Goal: Task Accomplishment & Management: Complete application form

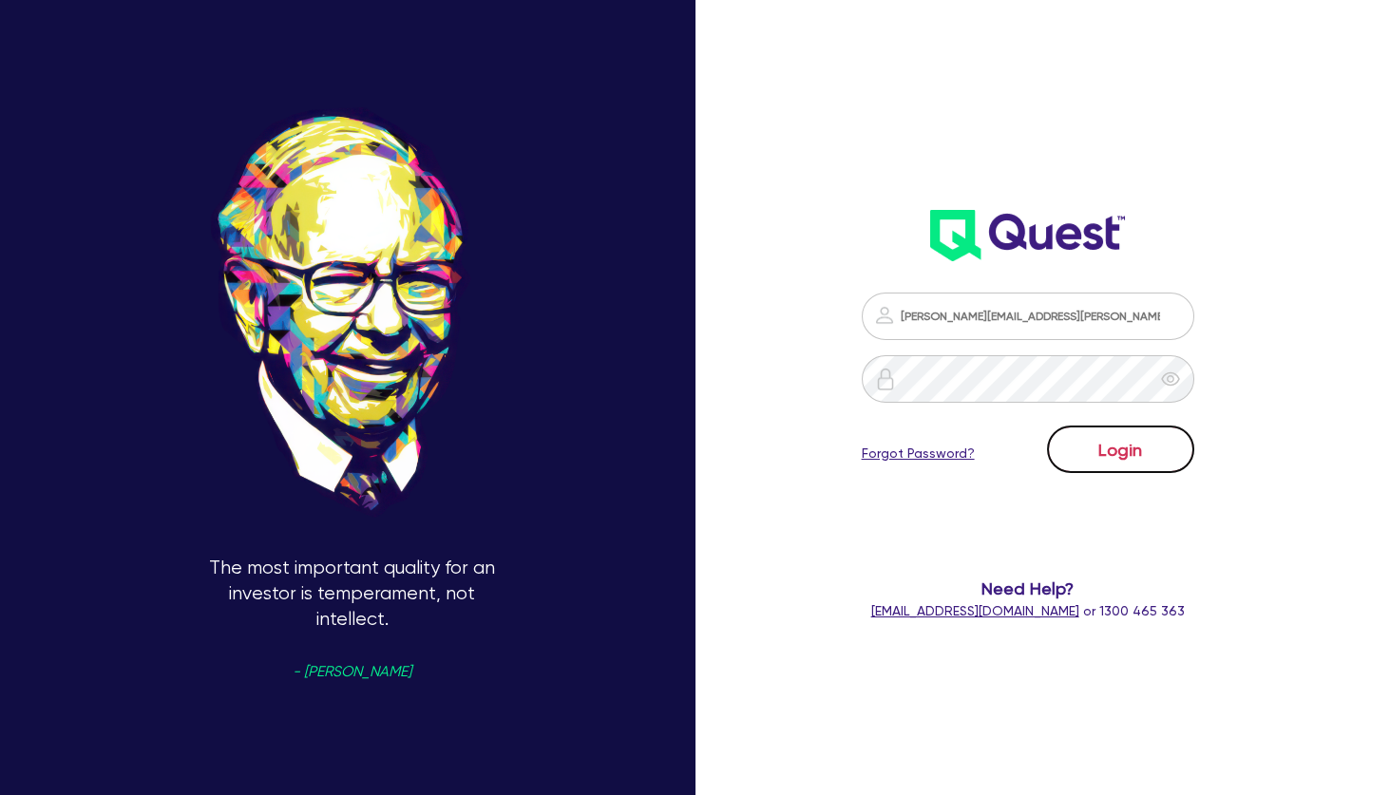
click at [1151, 446] on button "Login" at bounding box center [1120, 449] width 147 height 47
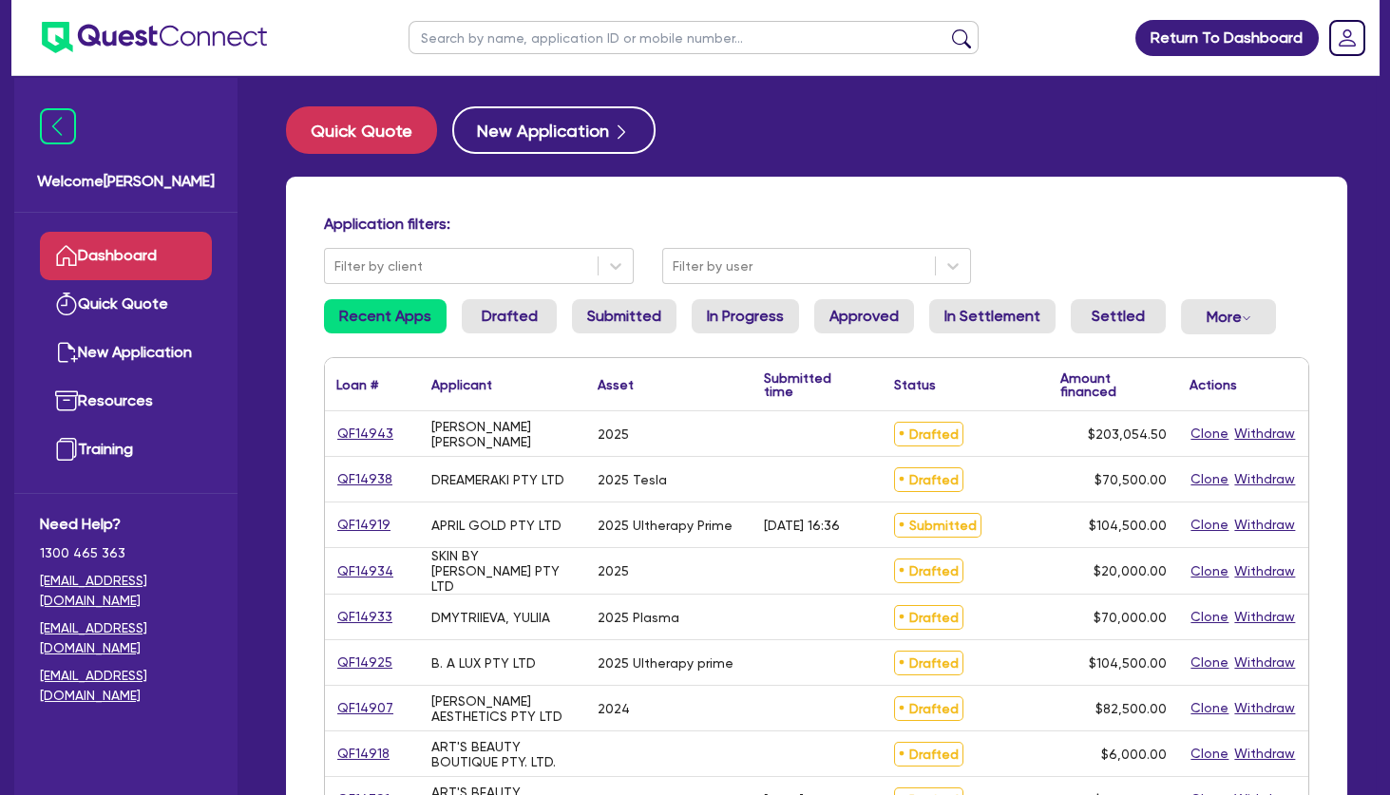
click at [575, 40] on input "text" at bounding box center [693, 37] width 570 height 33
type input "carly"
click at [946, 28] on button "submit" at bounding box center [961, 41] width 30 height 27
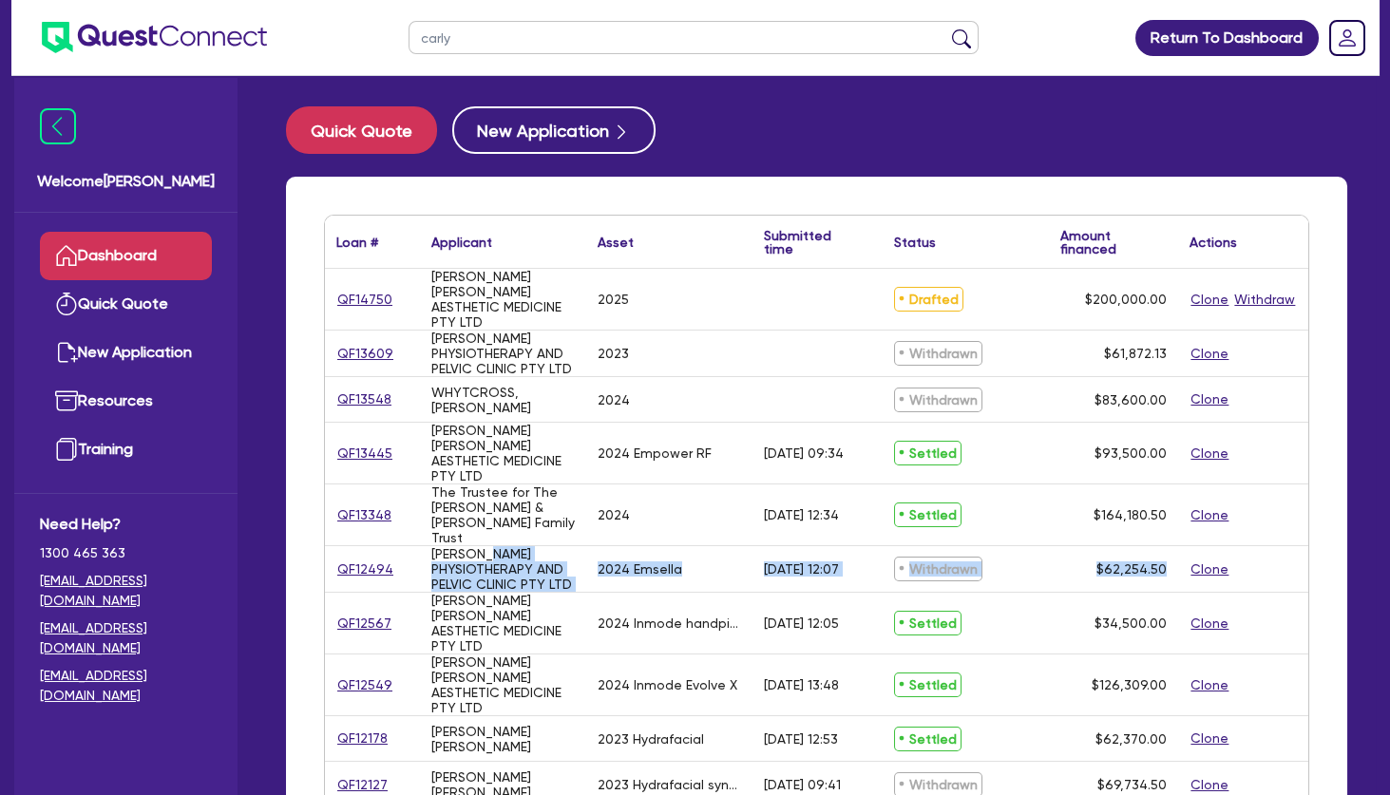
drag, startPoint x: 496, startPoint y: 687, endPoint x: 442, endPoint y: 534, distance: 162.2
click at [442, 534] on div "QF14750 JENNIFER CARLY AESTHETIC MEDICINE PTY LTD 2025 Drafted $200,000.00 Clon…" at bounding box center [816, 538] width 983 height 539
click at [442, 546] on div "GROVES PHYSIOTHERAPY AND PELVIC CLINIC PTY LTD" at bounding box center [502, 569] width 143 height 46
click at [193, 246] on link "Dashboard" at bounding box center [126, 256] width 172 height 48
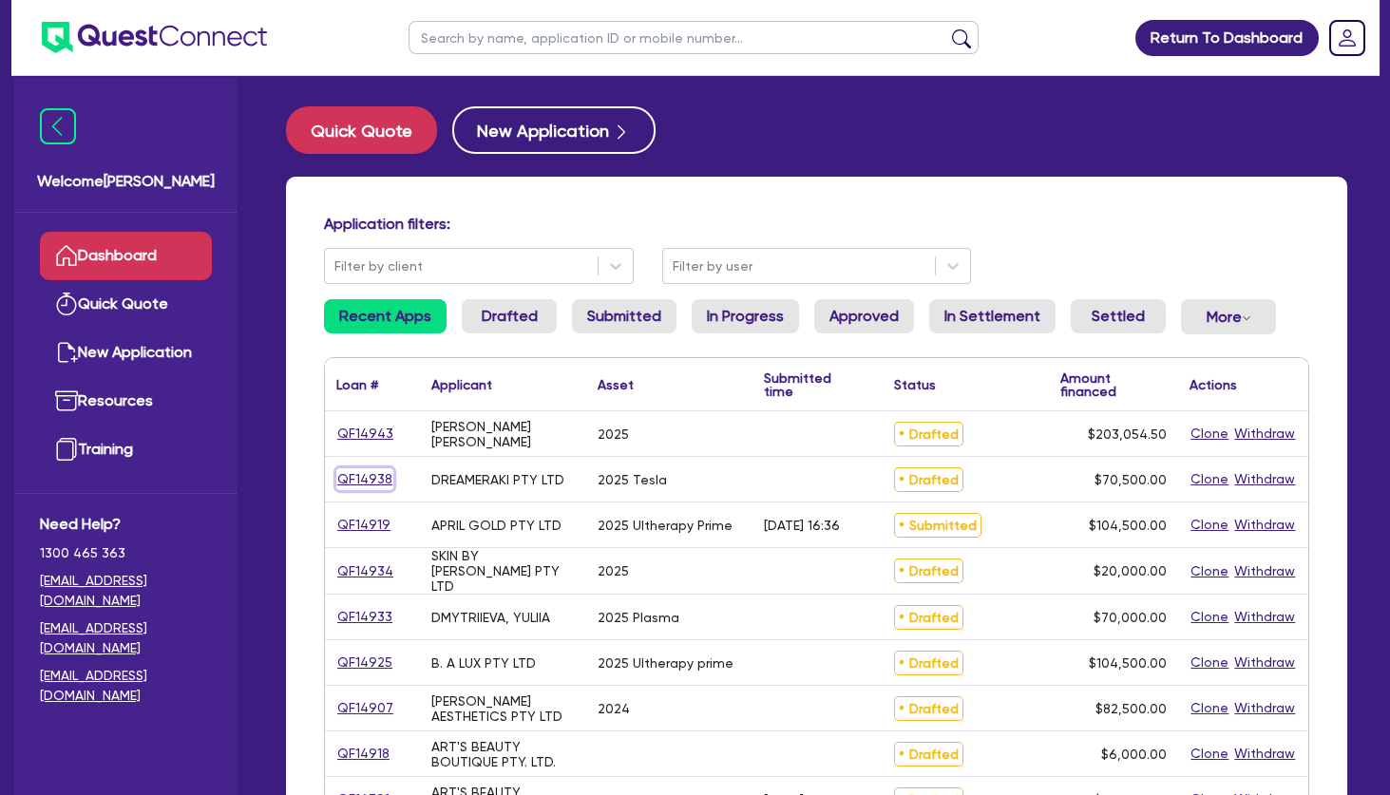
click at [379, 478] on link "QF14938" at bounding box center [364, 479] width 57 height 22
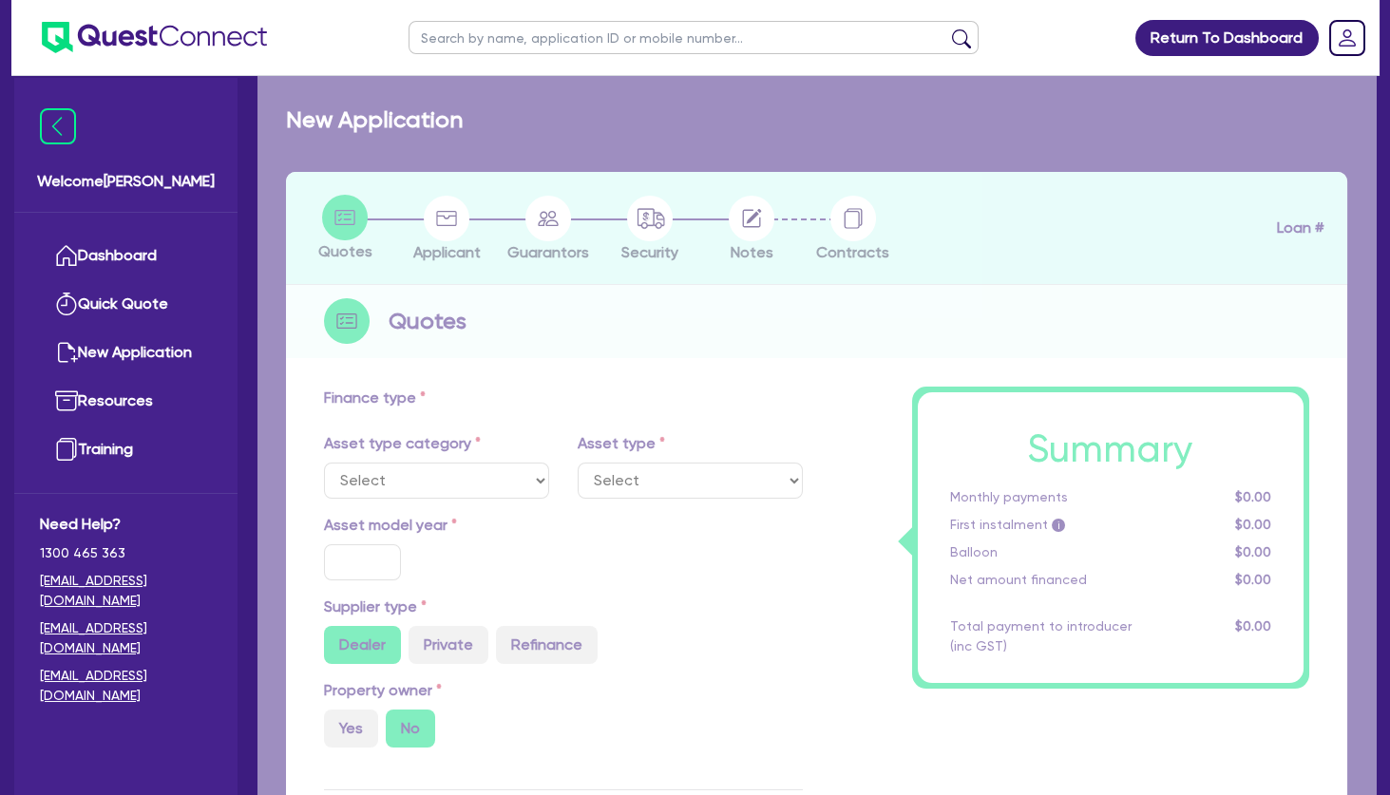
select select "CARS_AND_LIGHT_TRUCKS"
type input "2025"
radio input "true"
type input "70,500"
type input "2"
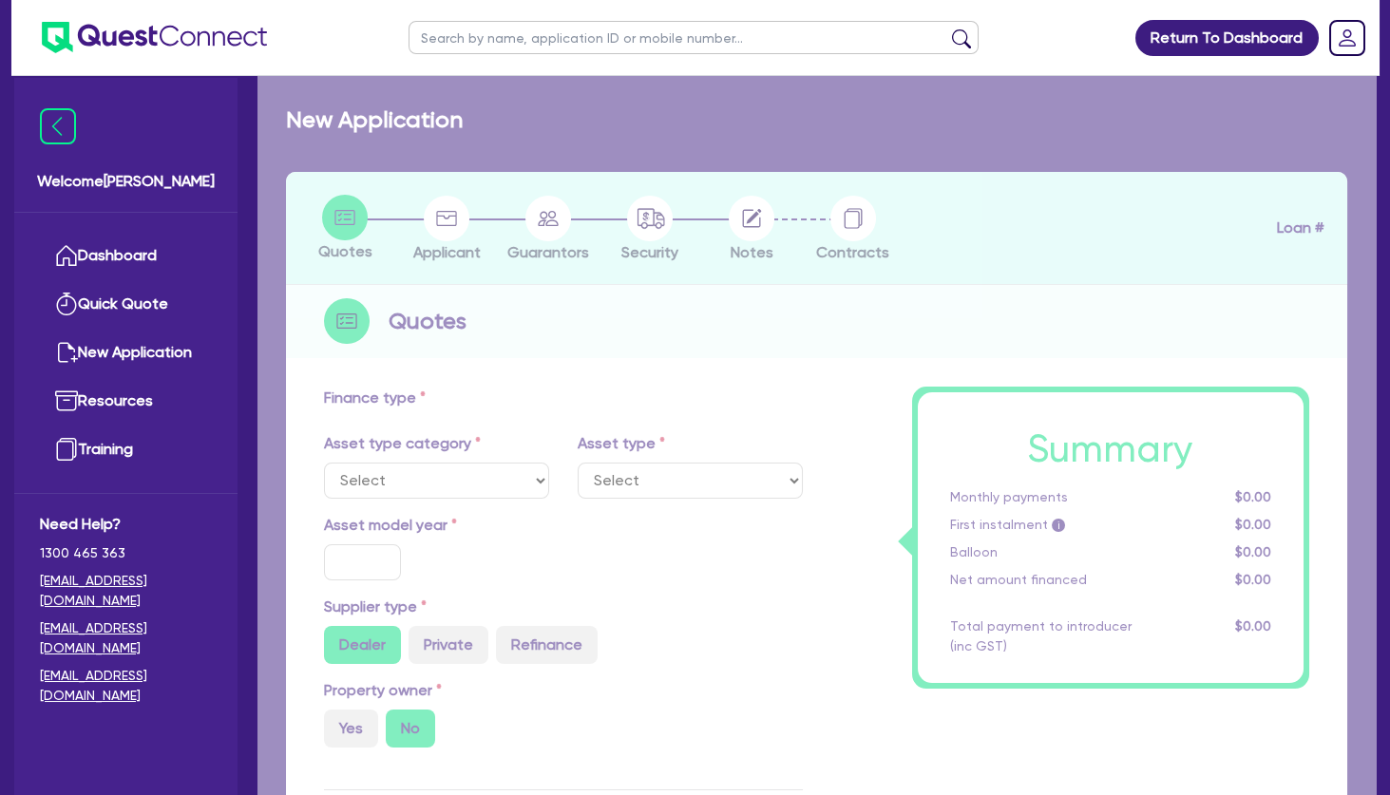
type input "1,410"
type input "6.19"
type input "495"
select select "PASSENGER_VEHICLES"
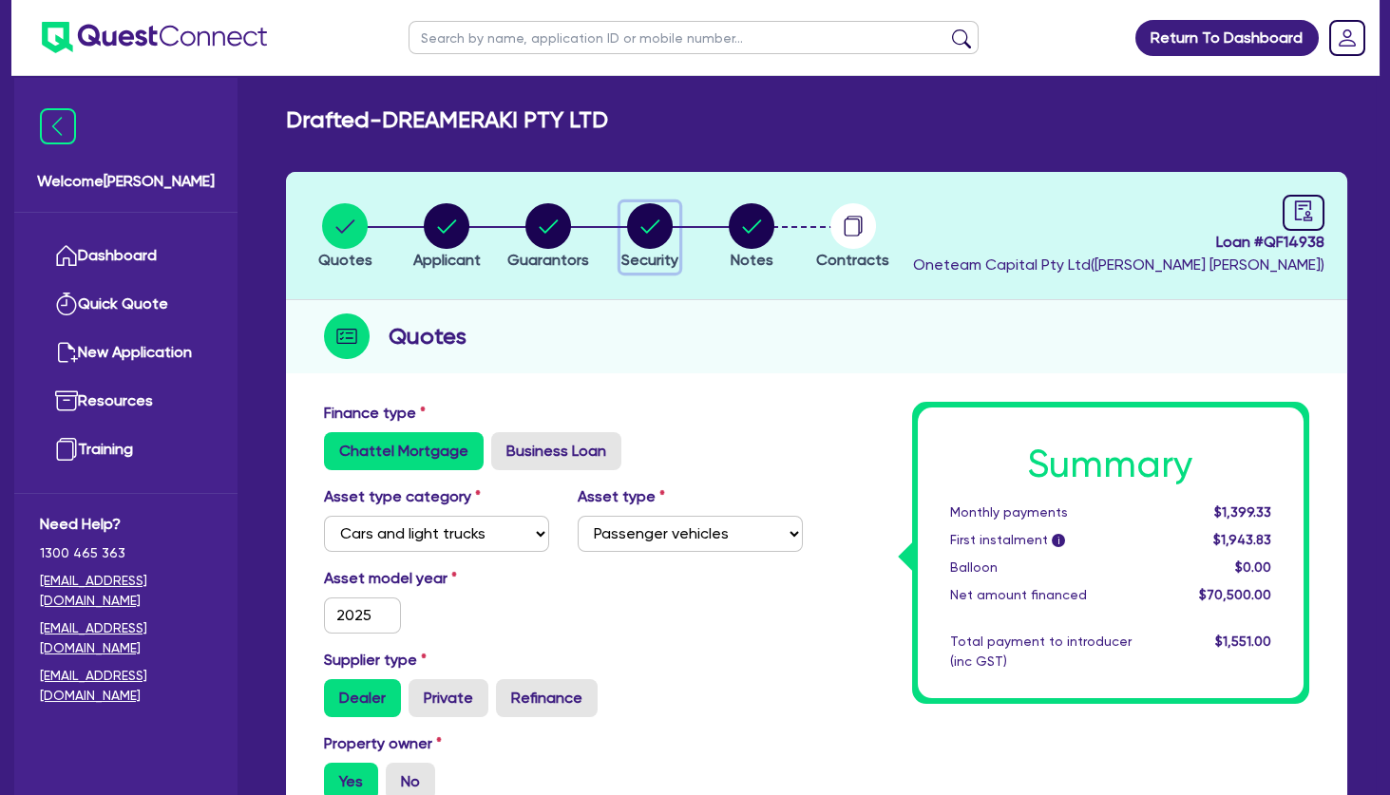
click at [667, 225] on circle "button" at bounding box center [650, 226] width 46 height 46
select select "CARS_AND_LIGHT_TRUCKS"
select select "PASSENGER_VEHICLES"
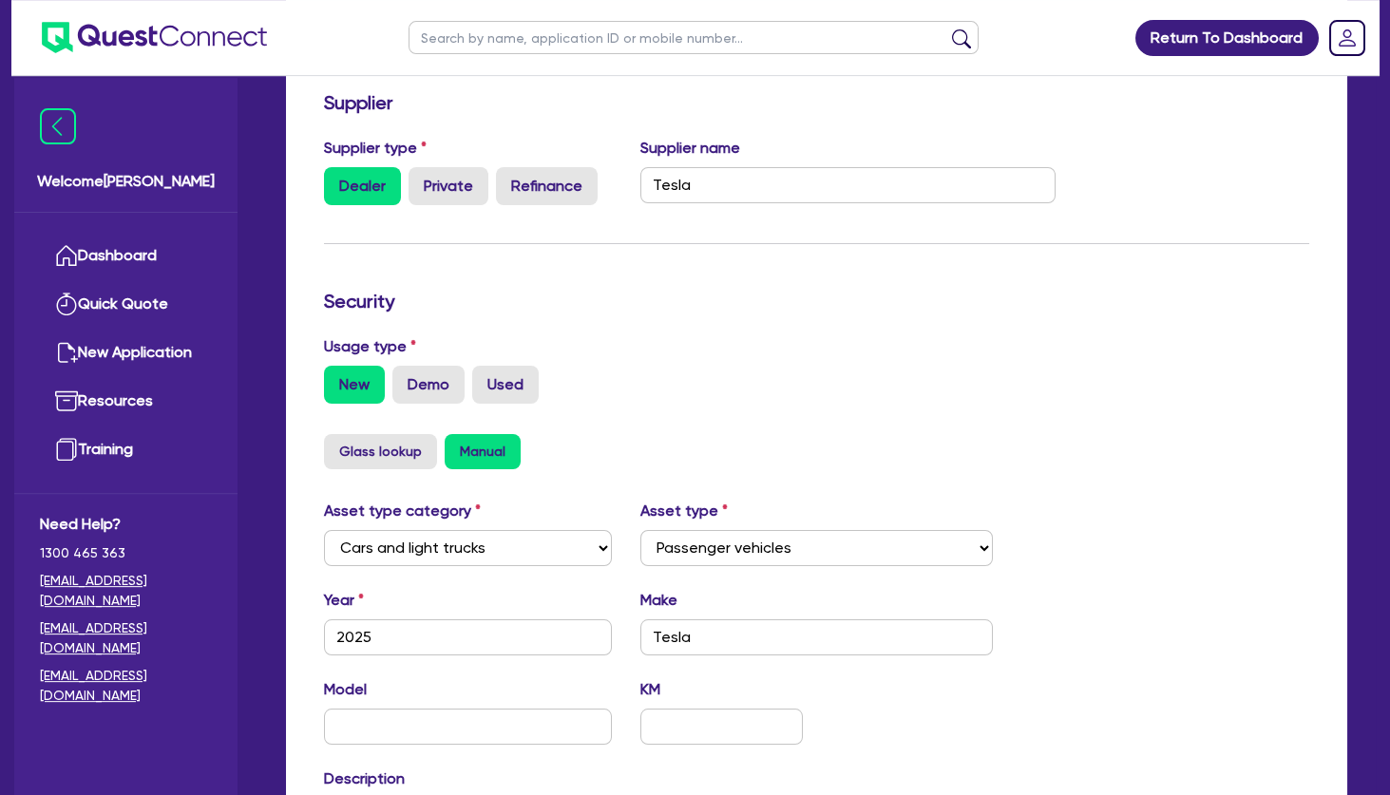
scroll to position [343, 0]
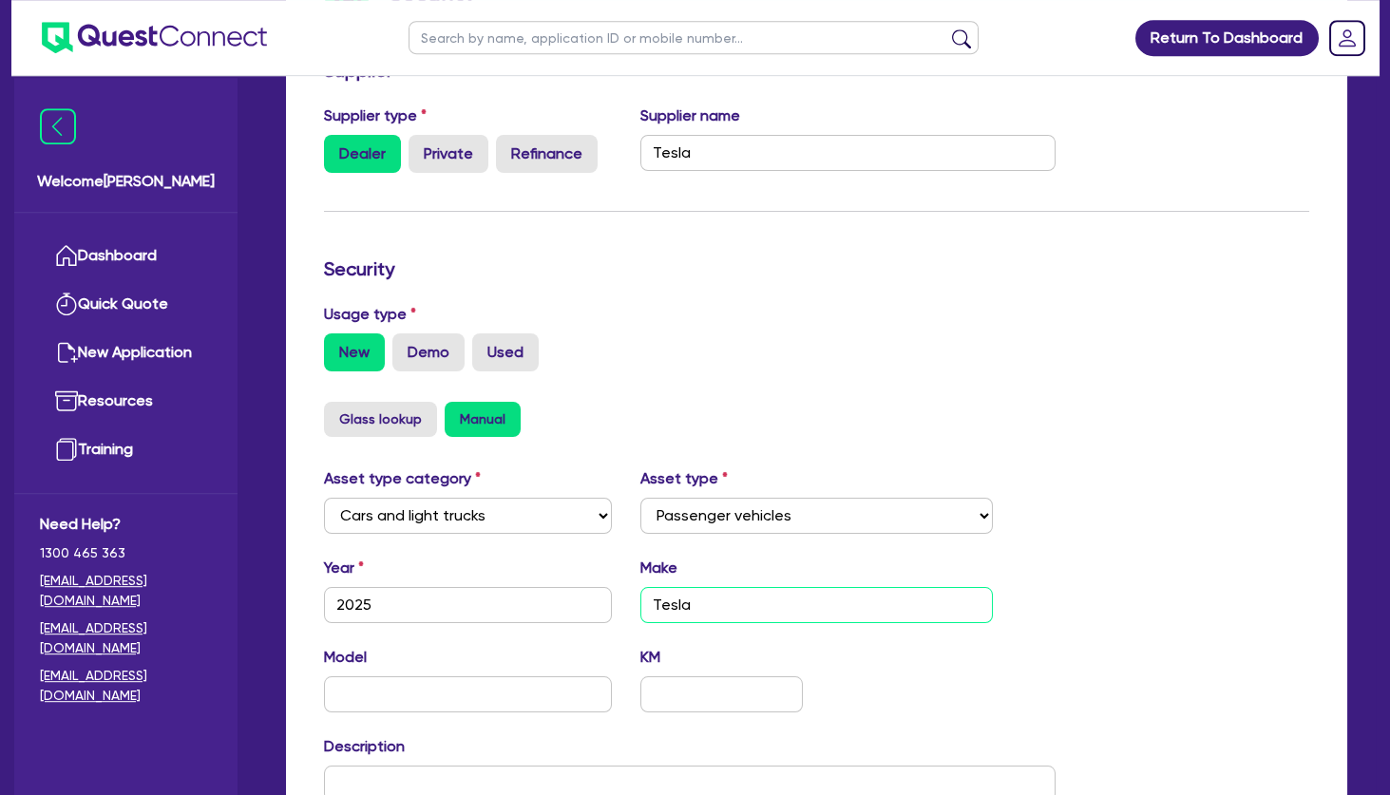
click at [711, 602] on input "Tesla" at bounding box center [815, 605] width 351 height 36
drag, startPoint x: 711, startPoint y: 602, endPoint x: 625, endPoint y: 599, distance: 86.5
click at [640, 599] on input "Tesla" at bounding box center [815, 605] width 351 height 36
click at [715, 603] on input "Model 7" at bounding box center [815, 605] width 351 height 36
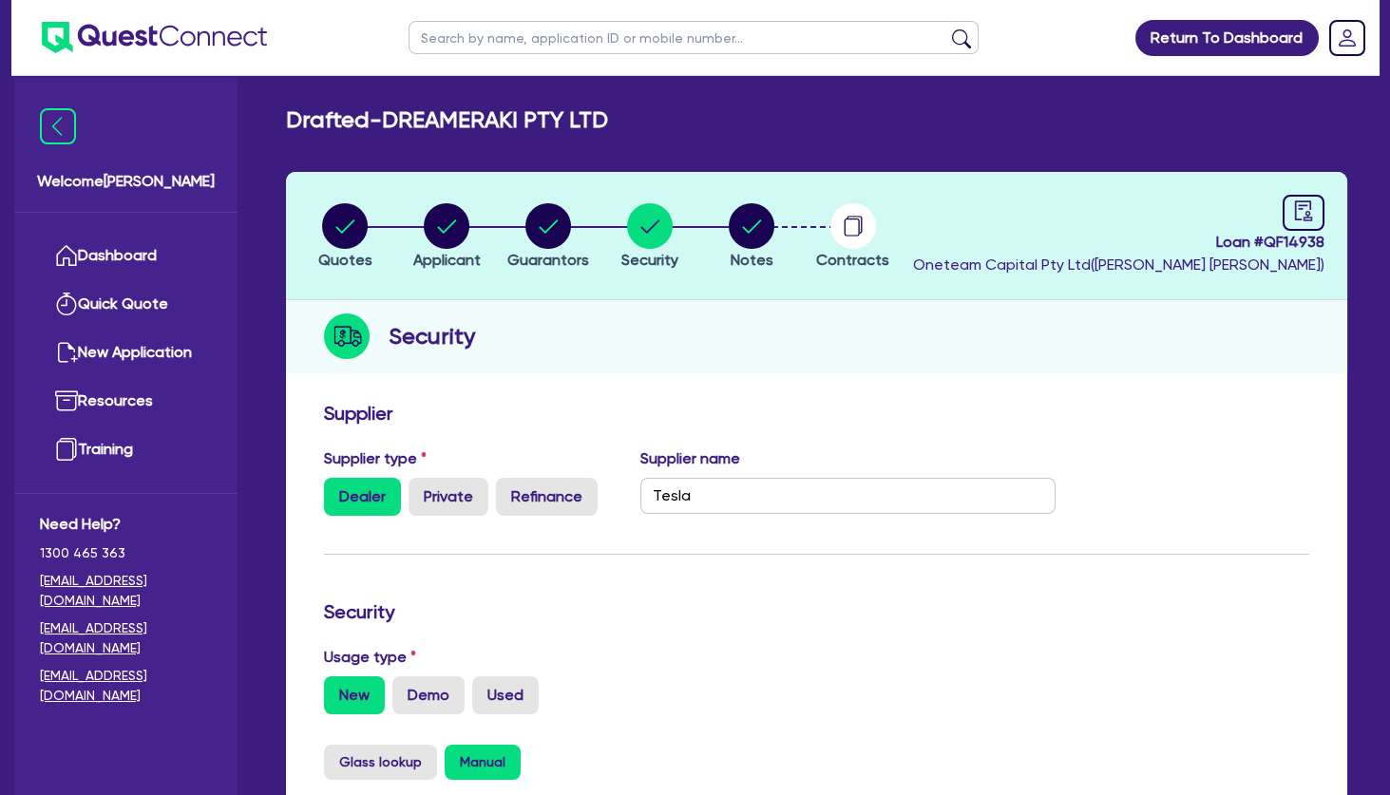
type input "Model Y"
click at [770, 211] on icon "button" at bounding box center [752, 226] width 46 height 46
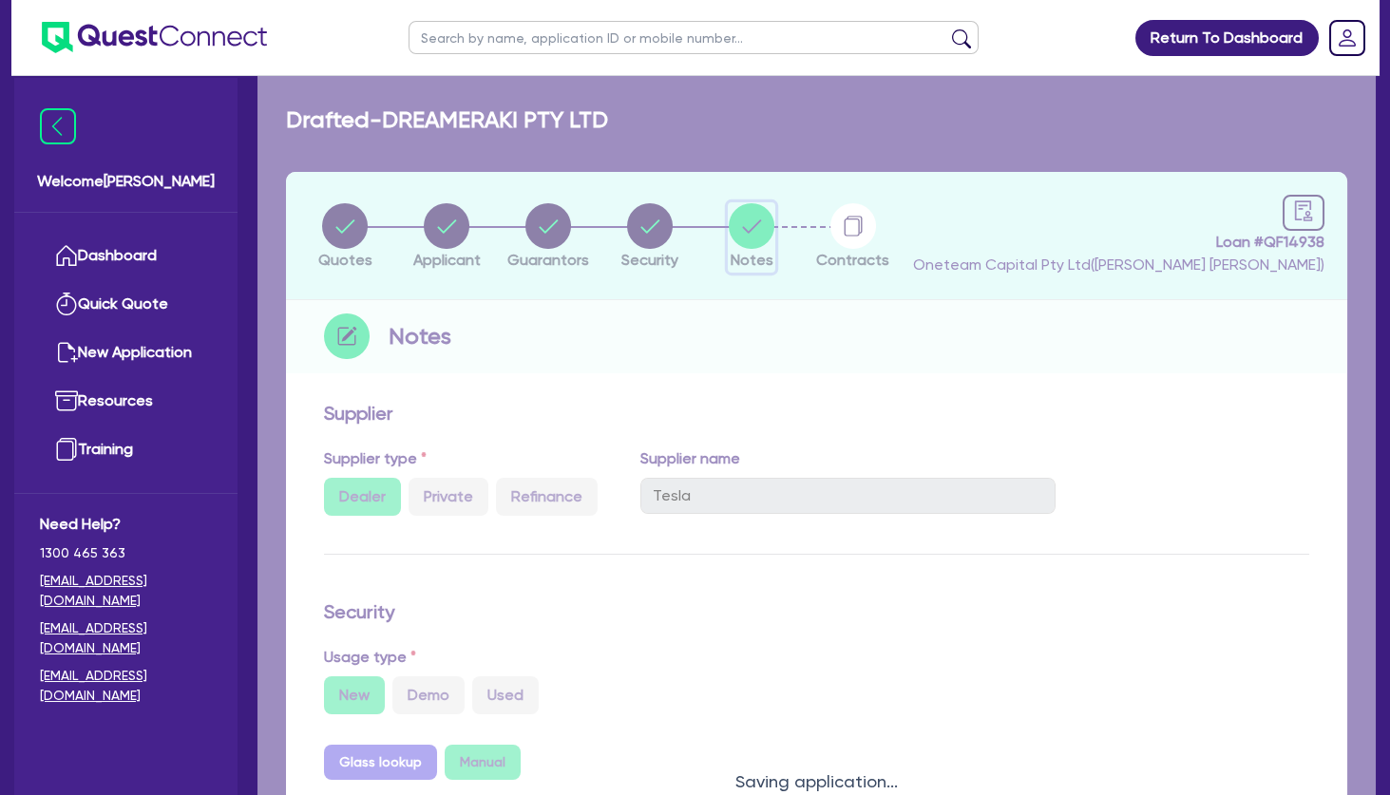
select select "Other"
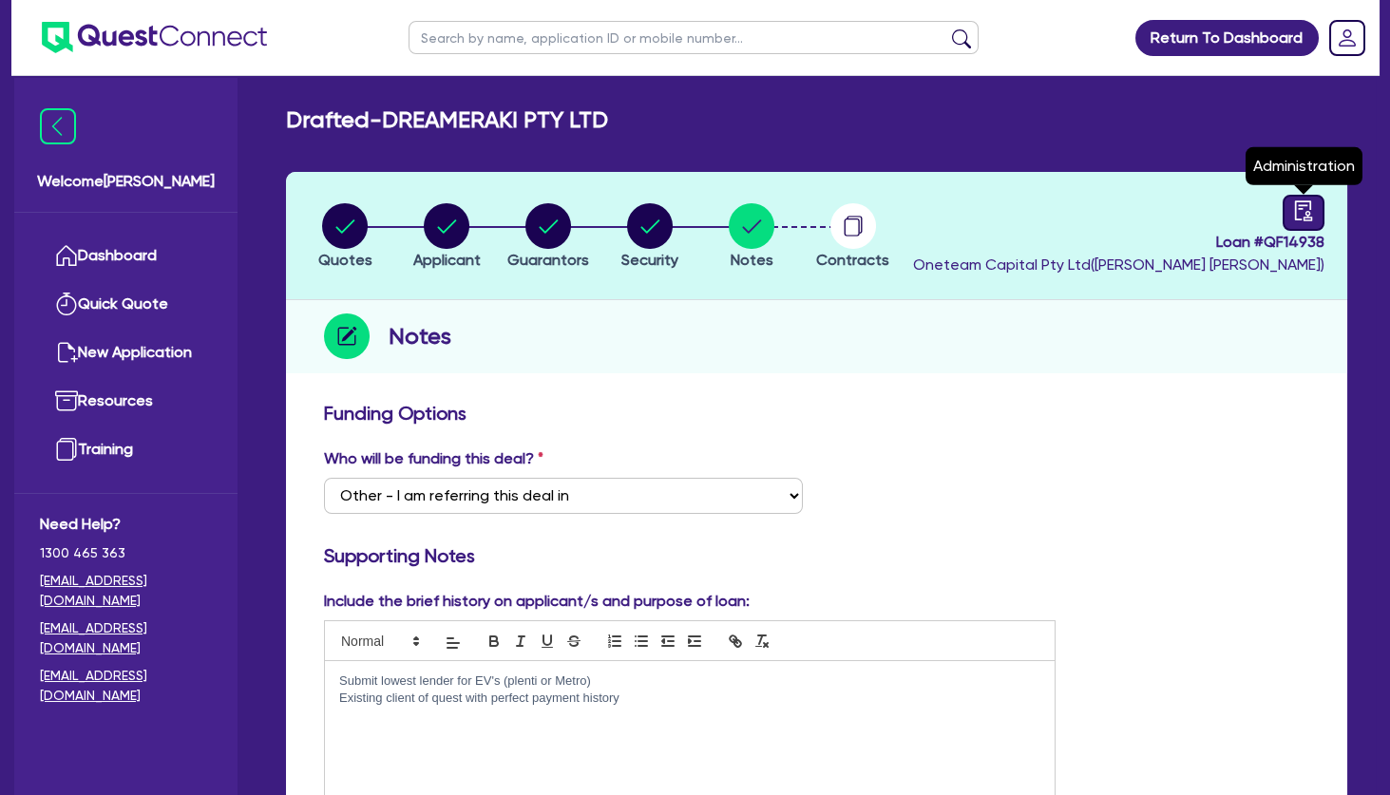
click at [1299, 210] on icon "audit" at bounding box center [1303, 210] width 21 height 21
select select "DRAFTED_NEW"
select select "Other"
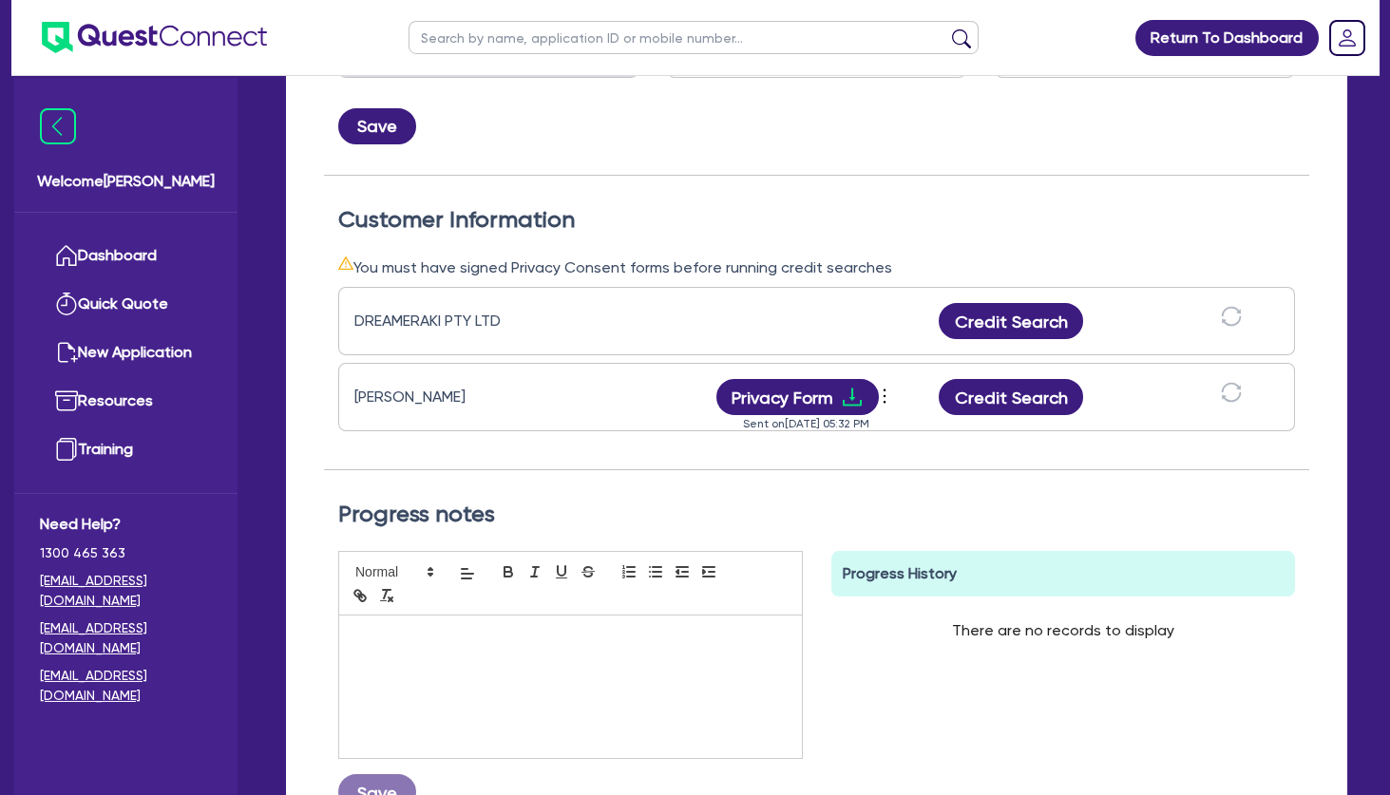
scroll to position [448, 0]
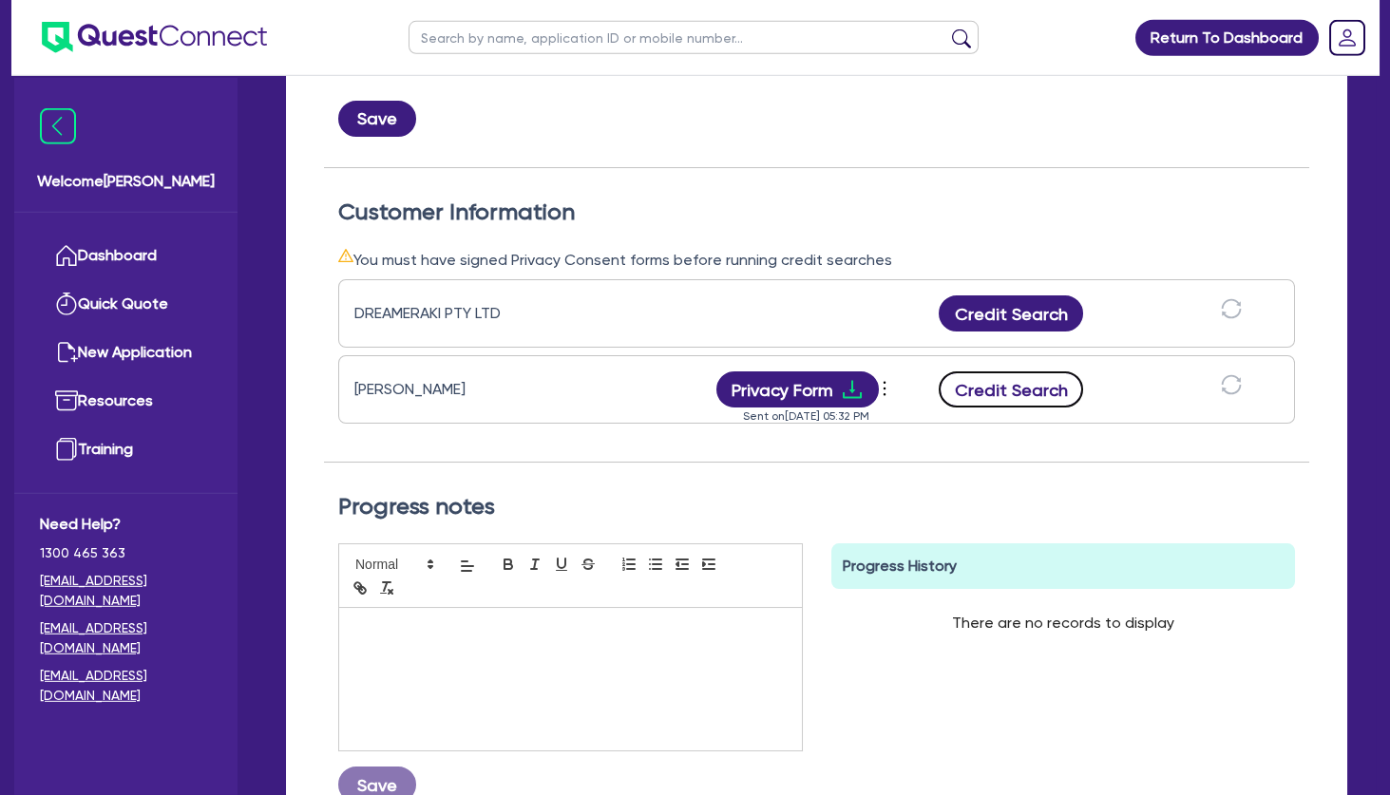
click at [1020, 394] on button "Credit Search" at bounding box center [1011, 389] width 144 height 36
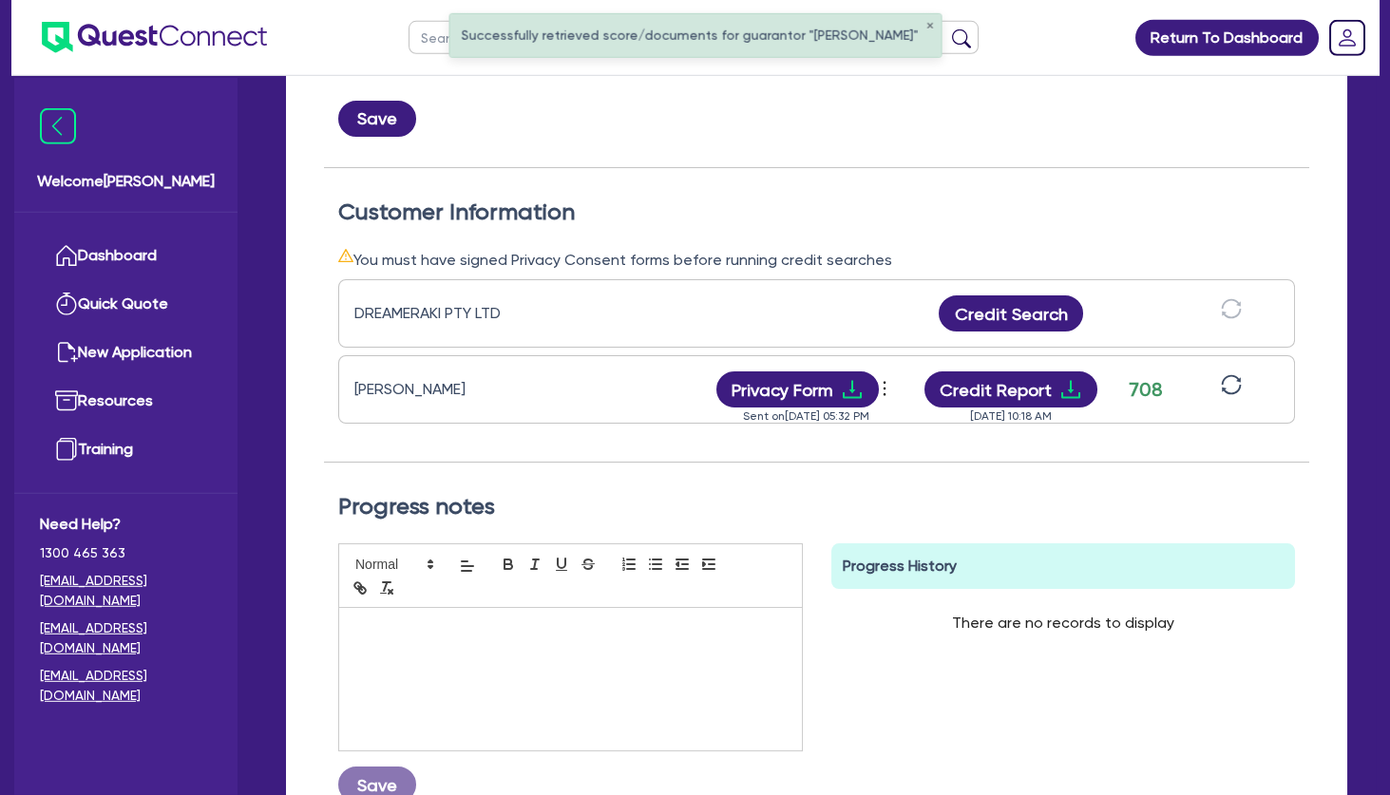
scroll to position [0, 0]
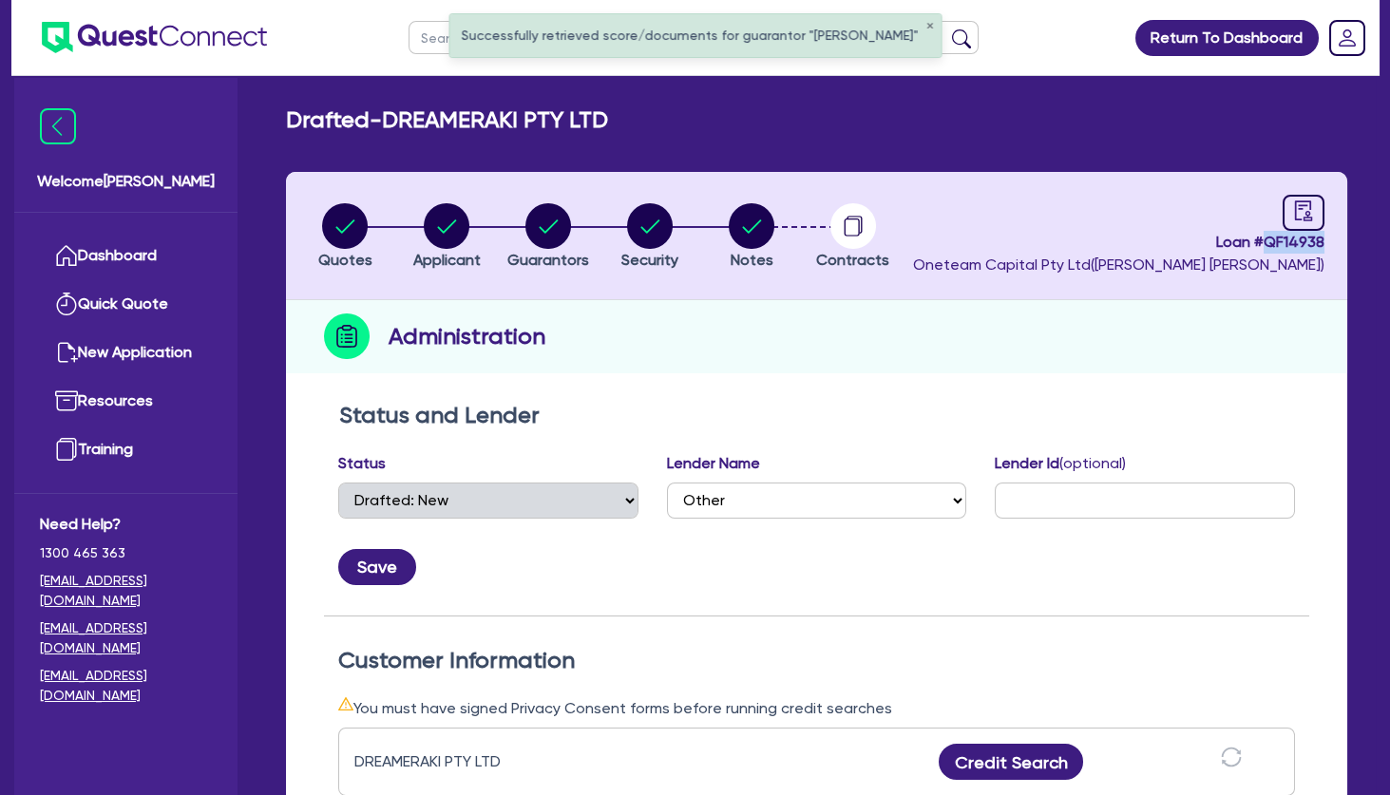
drag, startPoint x: 1332, startPoint y: 240, endPoint x: 1269, endPoint y: 246, distance: 63.0
click at [1269, 246] on header "Quotes Applicant Guarantors Security Notes Contracts Loan # QF14938 Oneteam Cap…" at bounding box center [816, 236] width 1061 height 128
copy span "QF14938"
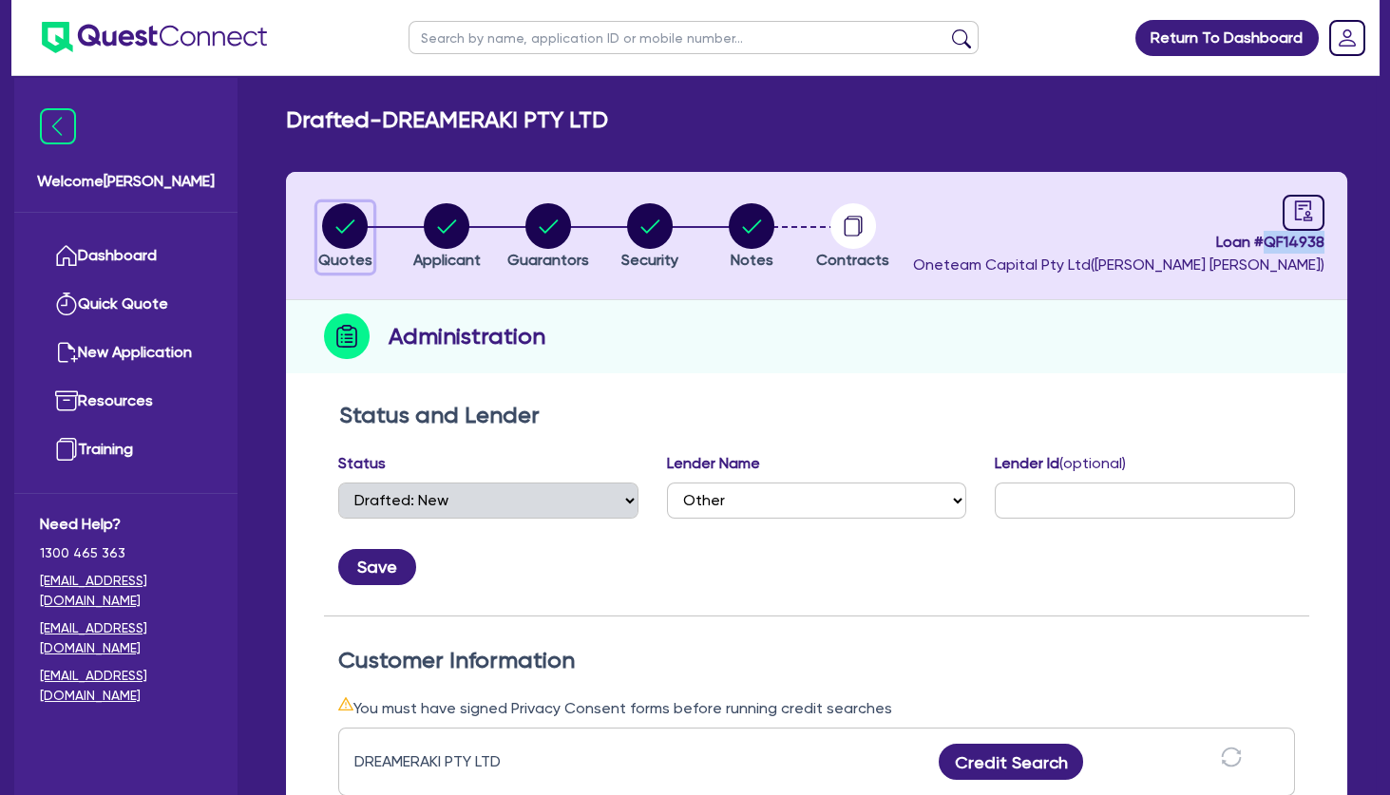
click at [351, 229] on circle "button" at bounding box center [345, 226] width 46 height 46
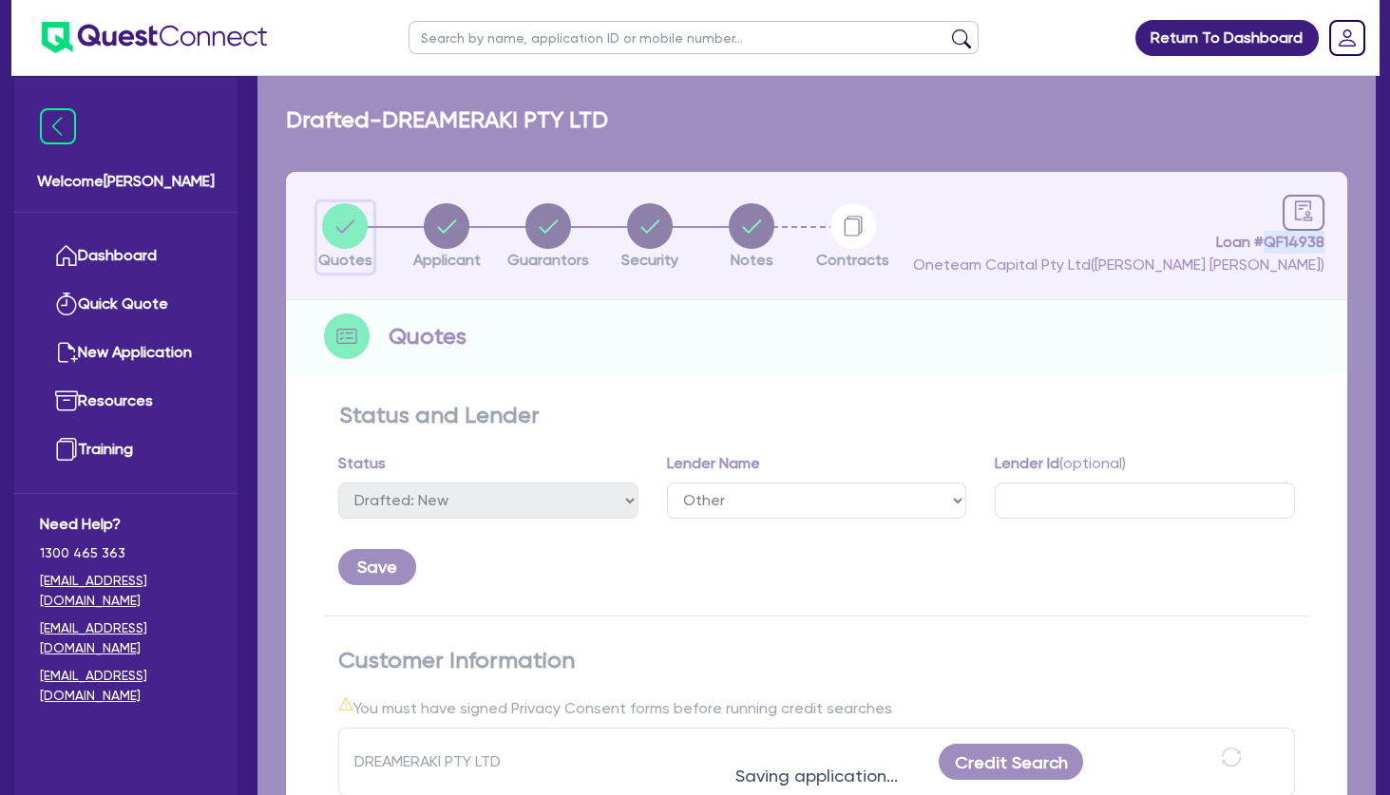
select select "CARS_AND_LIGHT_TRUCKS"
select select "PASSENGER_VEHICLES"
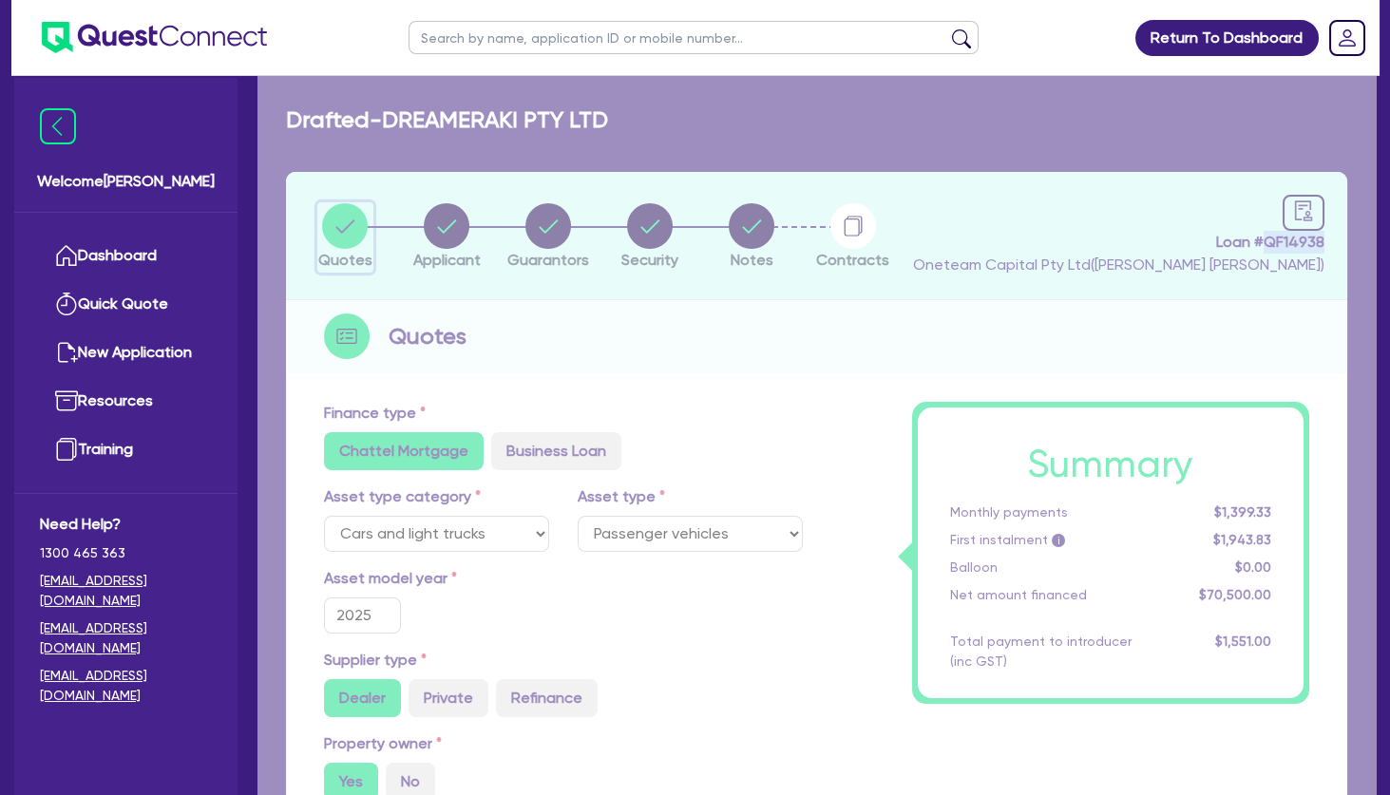
type input "70,500"
type input "1,410"
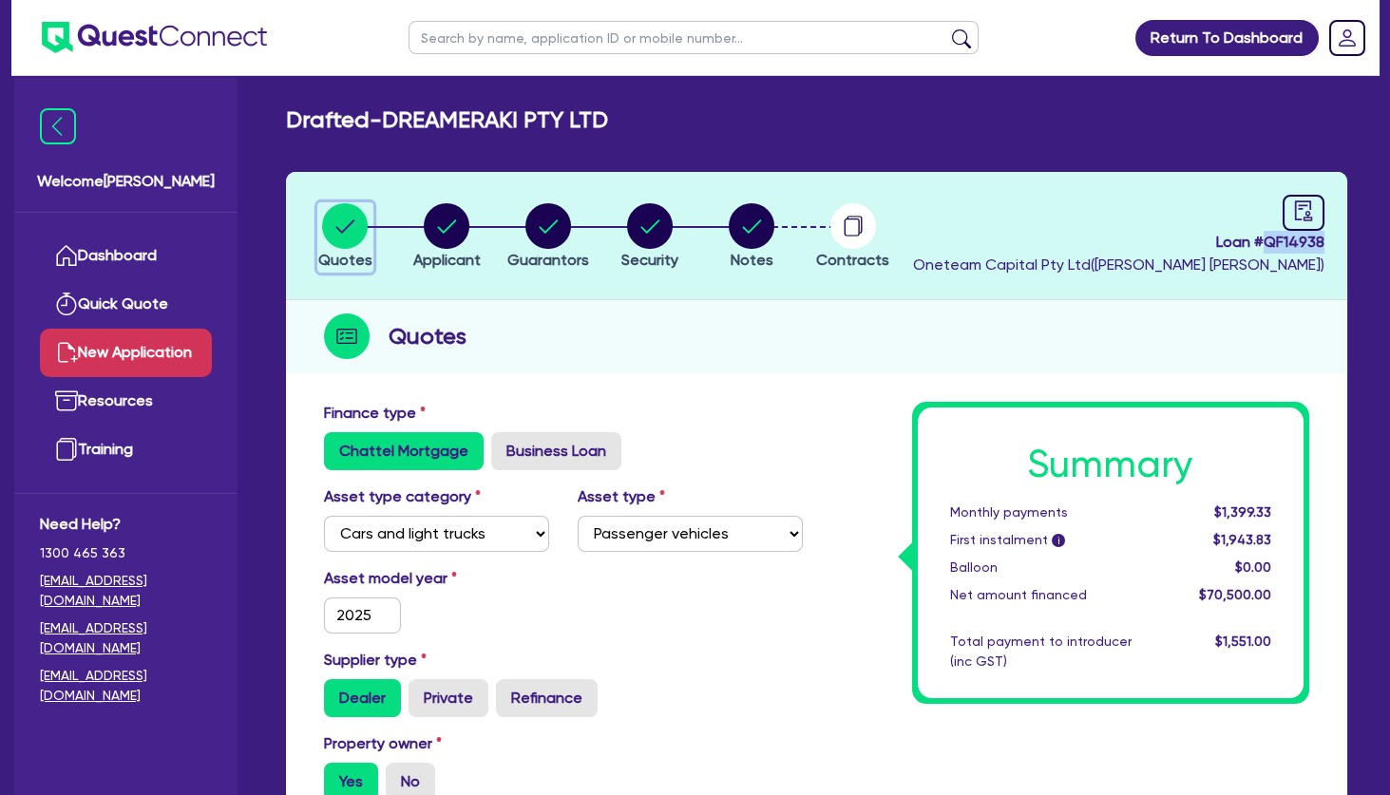
drag, startPoint x: 351, startPoint y: 229, endPoint x: 85, endPoint y: 340, distance: 289.1
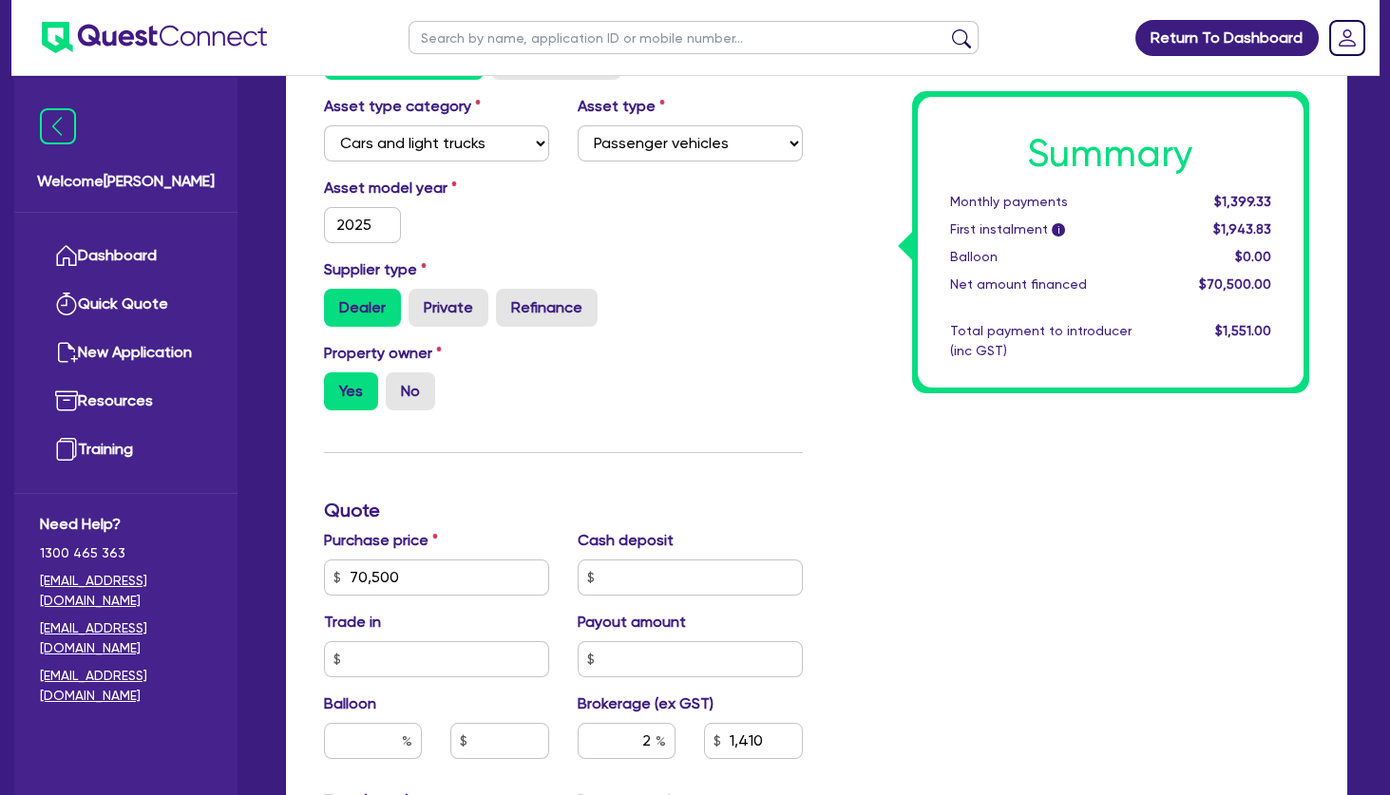
scroll to position [391, 0]
click at [409, 569] on input "70,500" at bounding box center [436, 577] width 225 height 36
type input "70,545"
click at [590, 463] on div "Finance type Chattel Mortgage Business Loan Asset type category Select Cars and…" at bounding box center [563, 565] width 507 height 1110
type input "1,410.9"
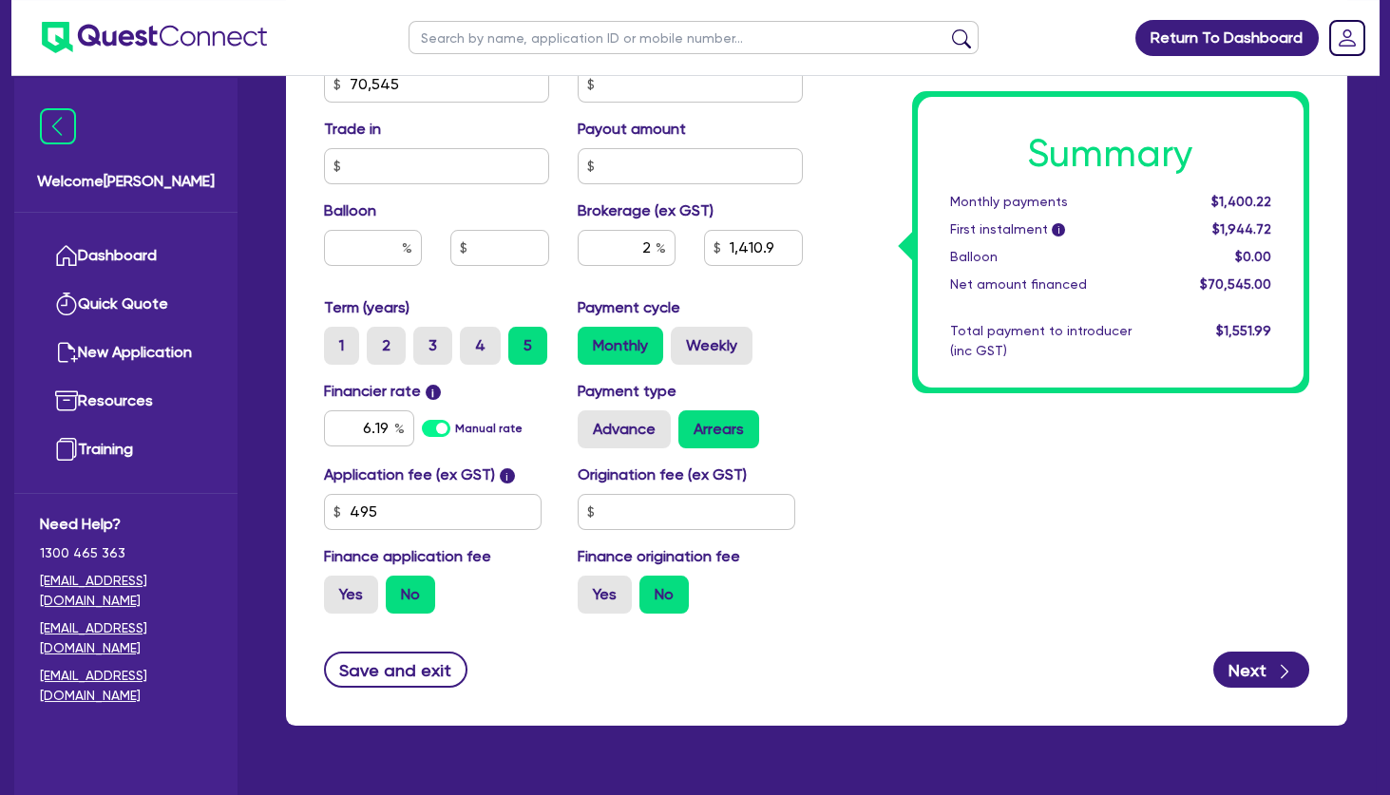
scroll to position [928, 0]
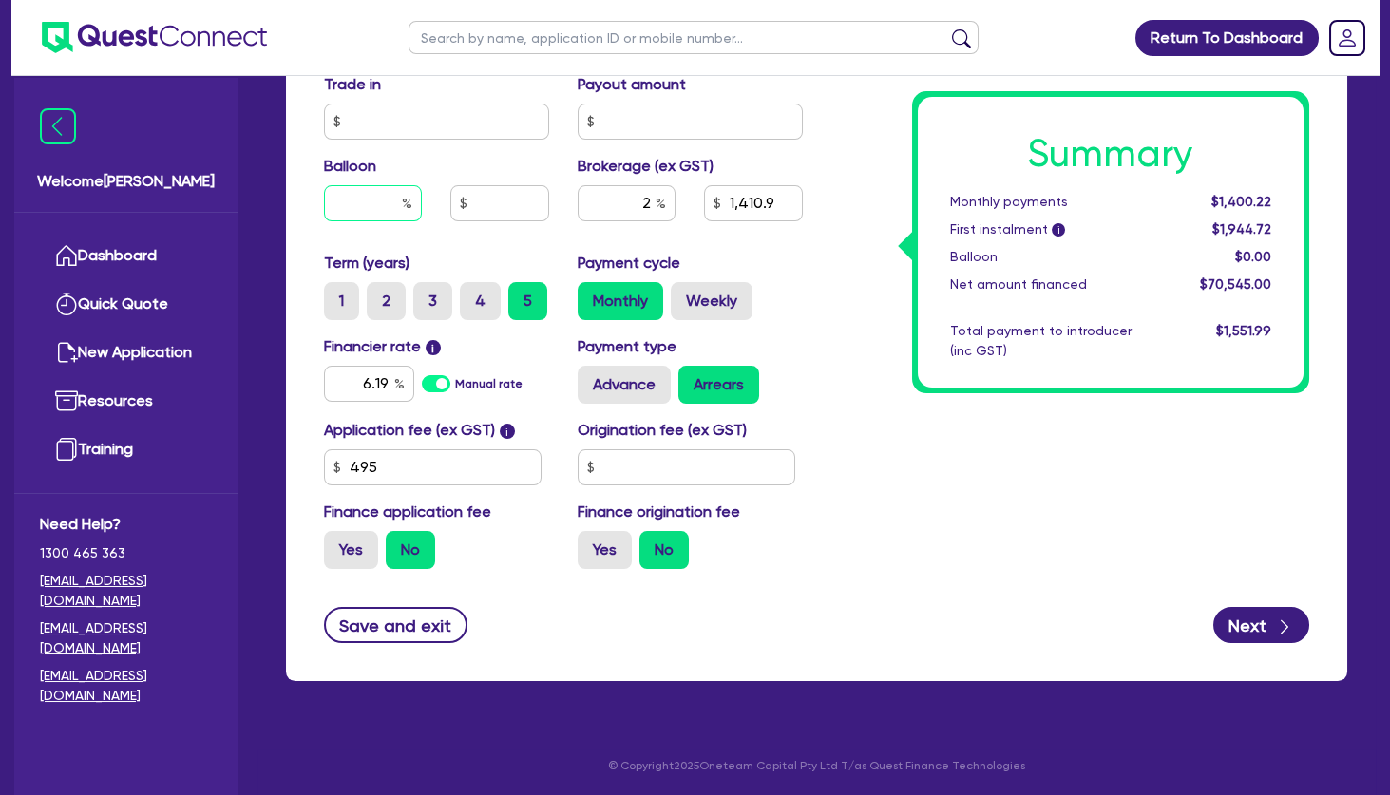
click at [379, 210] on input "text" at bounding box center [373, 203] width 98 height 36
type input "30"
type input "1,410.9"
click at [961, 532] on div "Summary Monthly payments $1,400.22 First instalment i $1,944.72 Balloon $0.00 N…" at bounding box center [1070, 29] width 507 height 1110
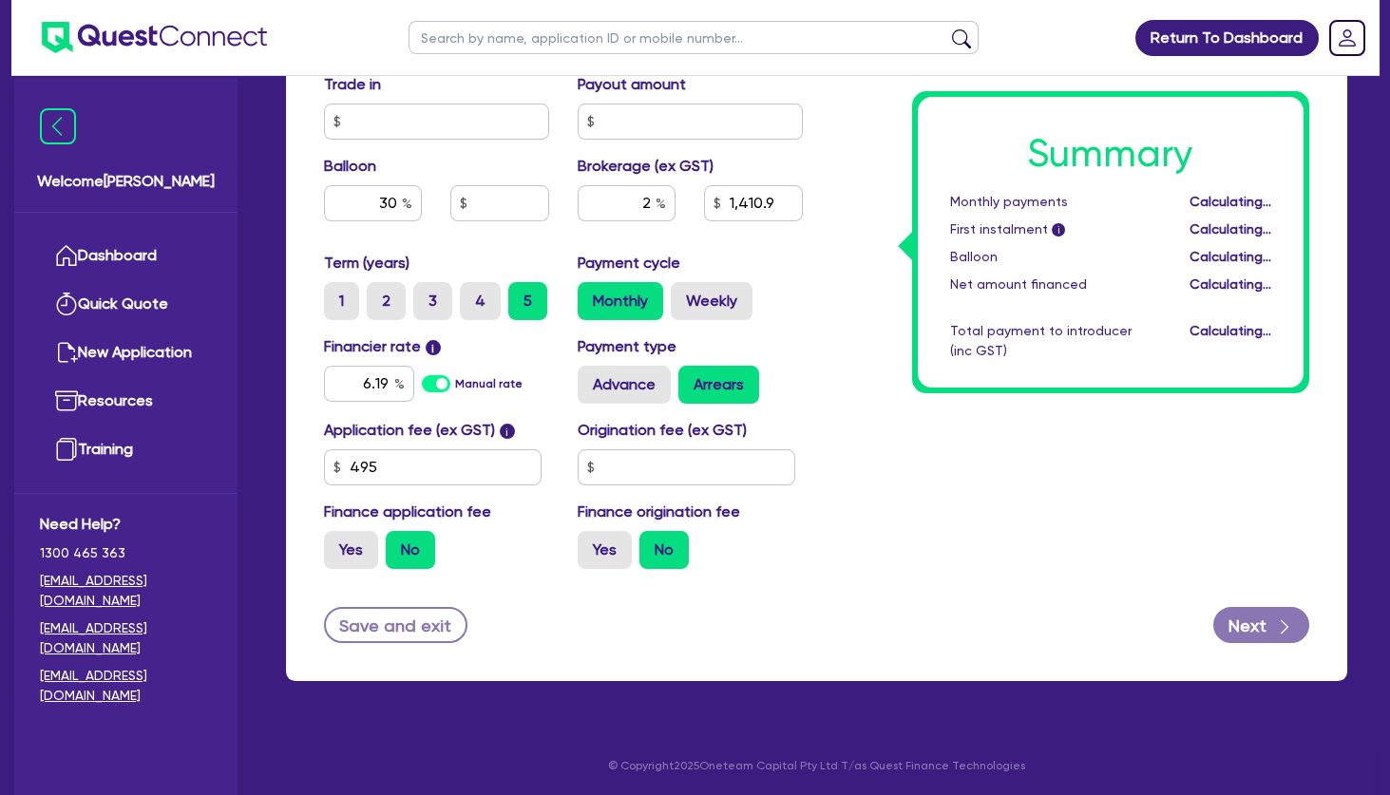
type input "21,163.5"
type input "1,410.9"
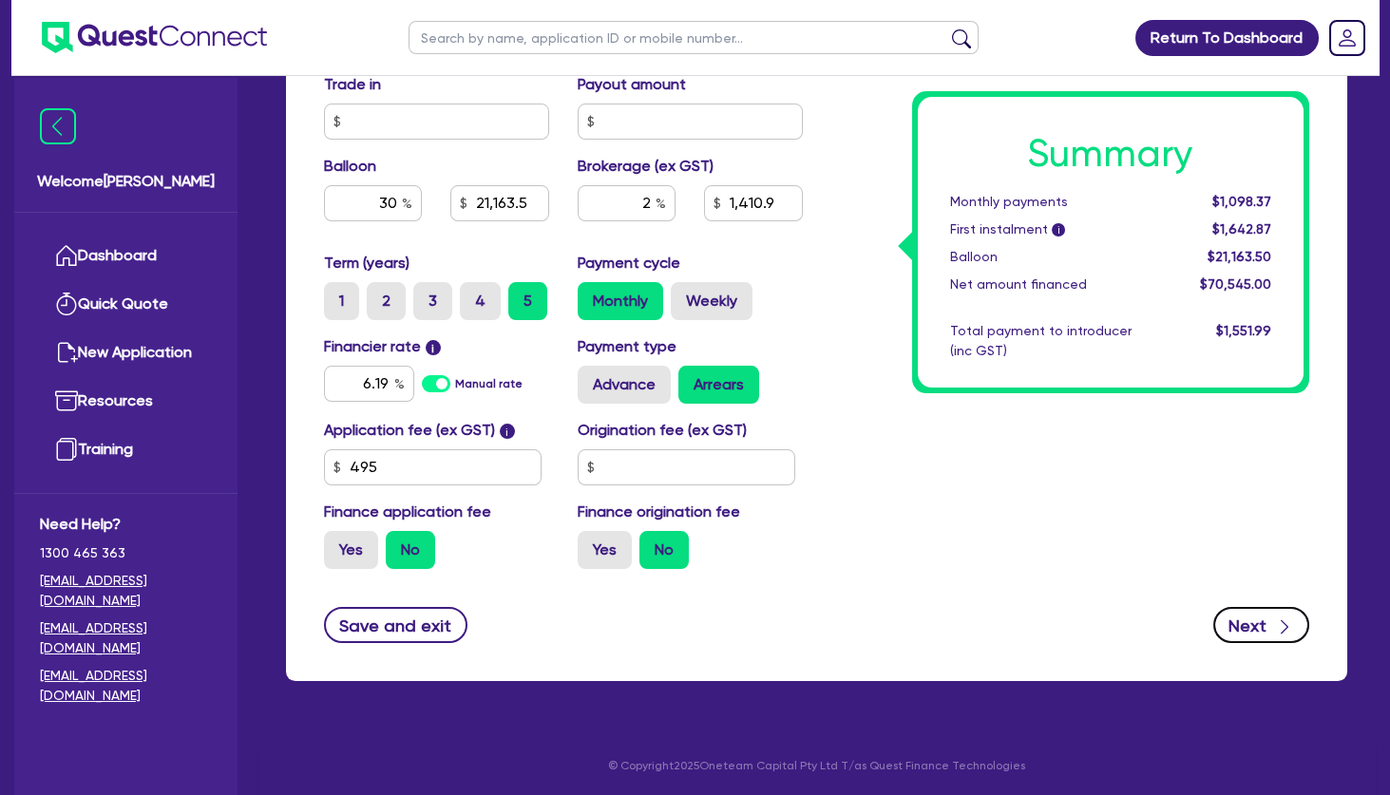
click at [1248, 620] on button "Next" at bounding box center [1261, 625] width 96 height 36
type input "21,163.5"
type input "1,410.9"
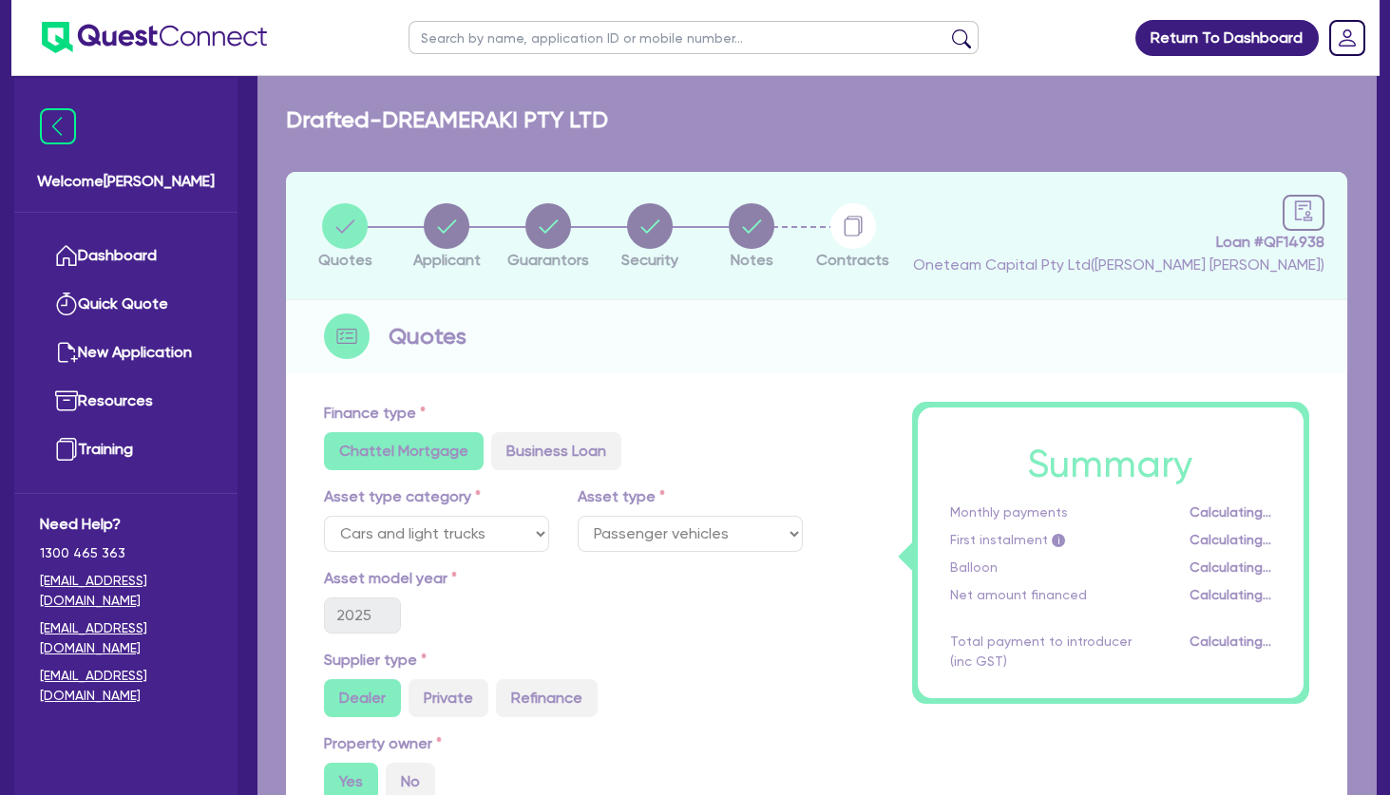
select select "COMPANY"
select select "HEALTH_BEAUTY"
select select "HAIR_BEAUTY_SALONS"
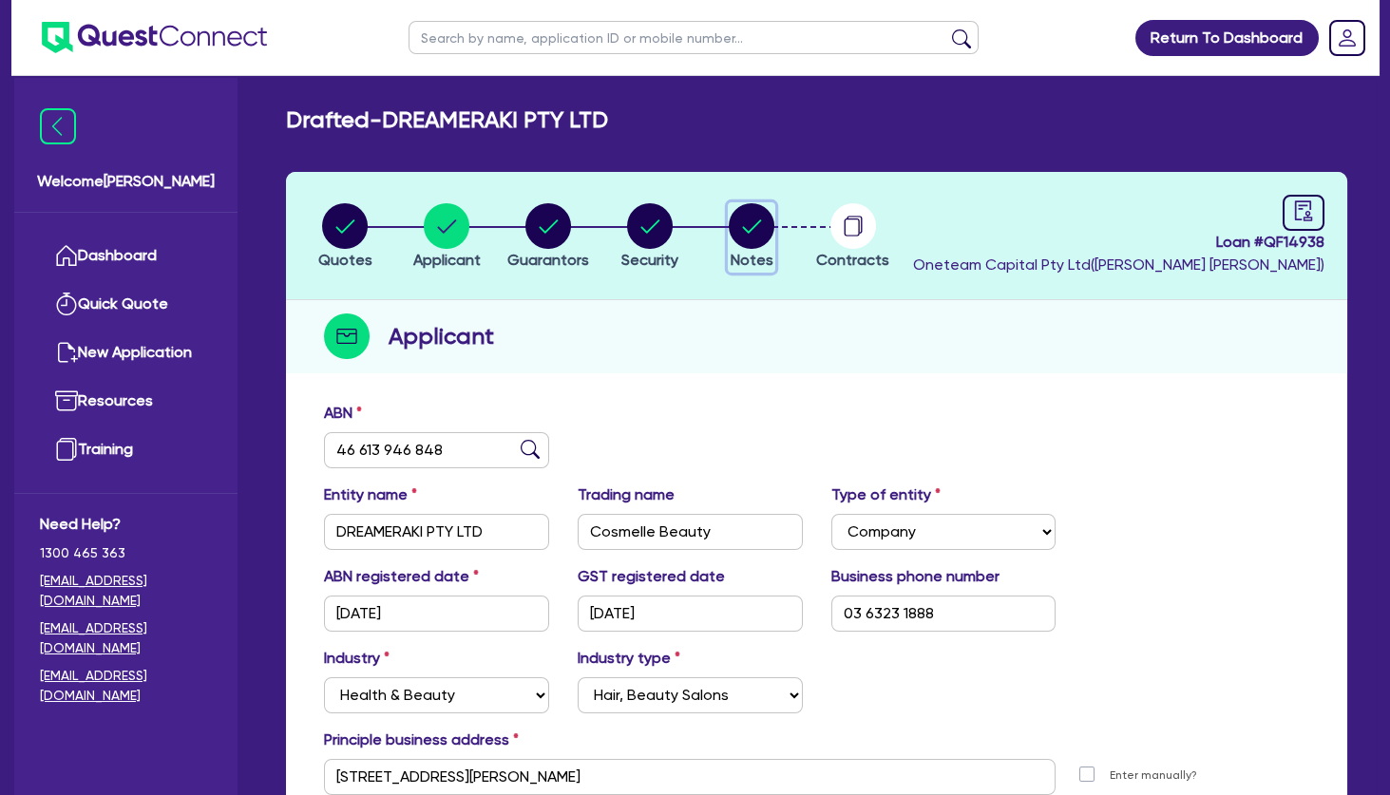
click at [767, 230] on circle "button" at bounding box center [752, 226] width 46 height 46
select select "Other"
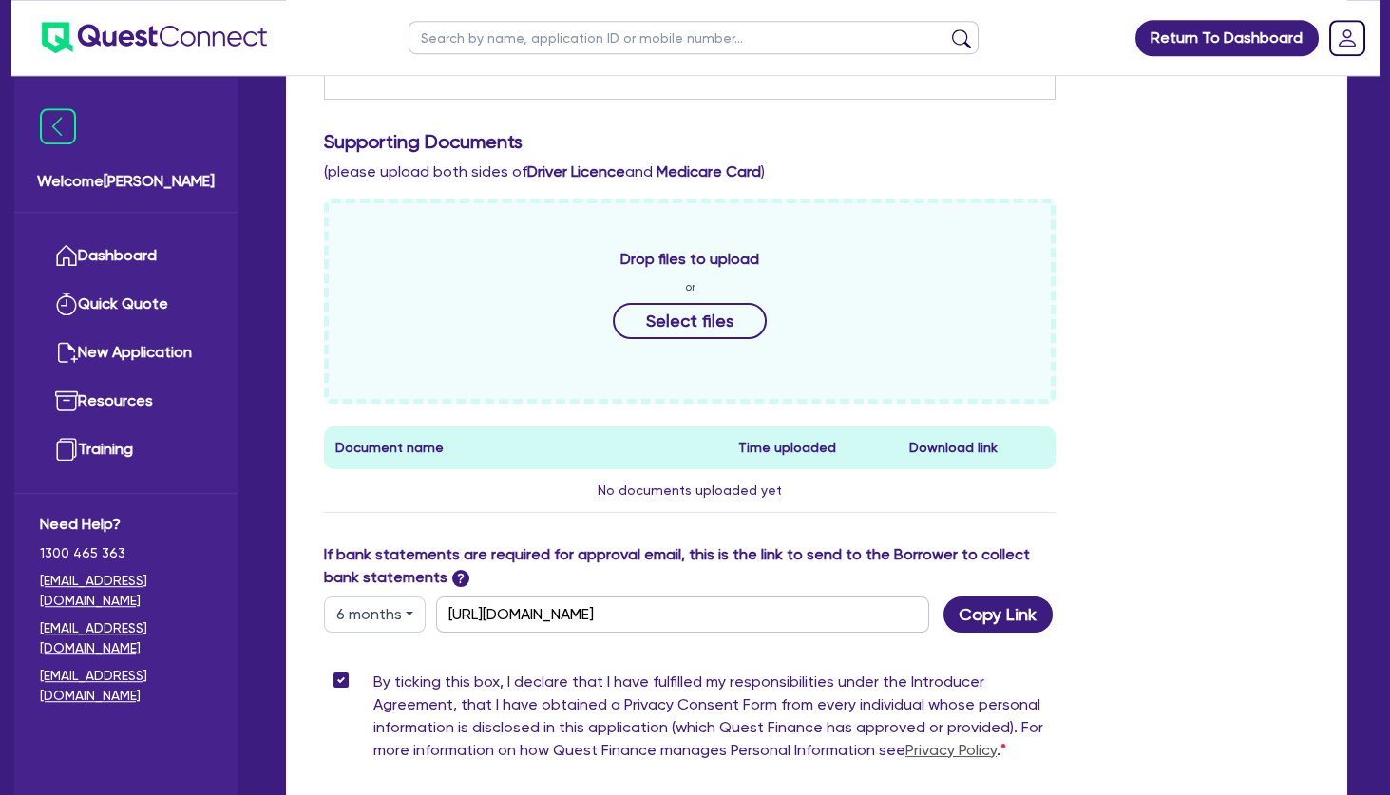
scroll to position [914, 0]
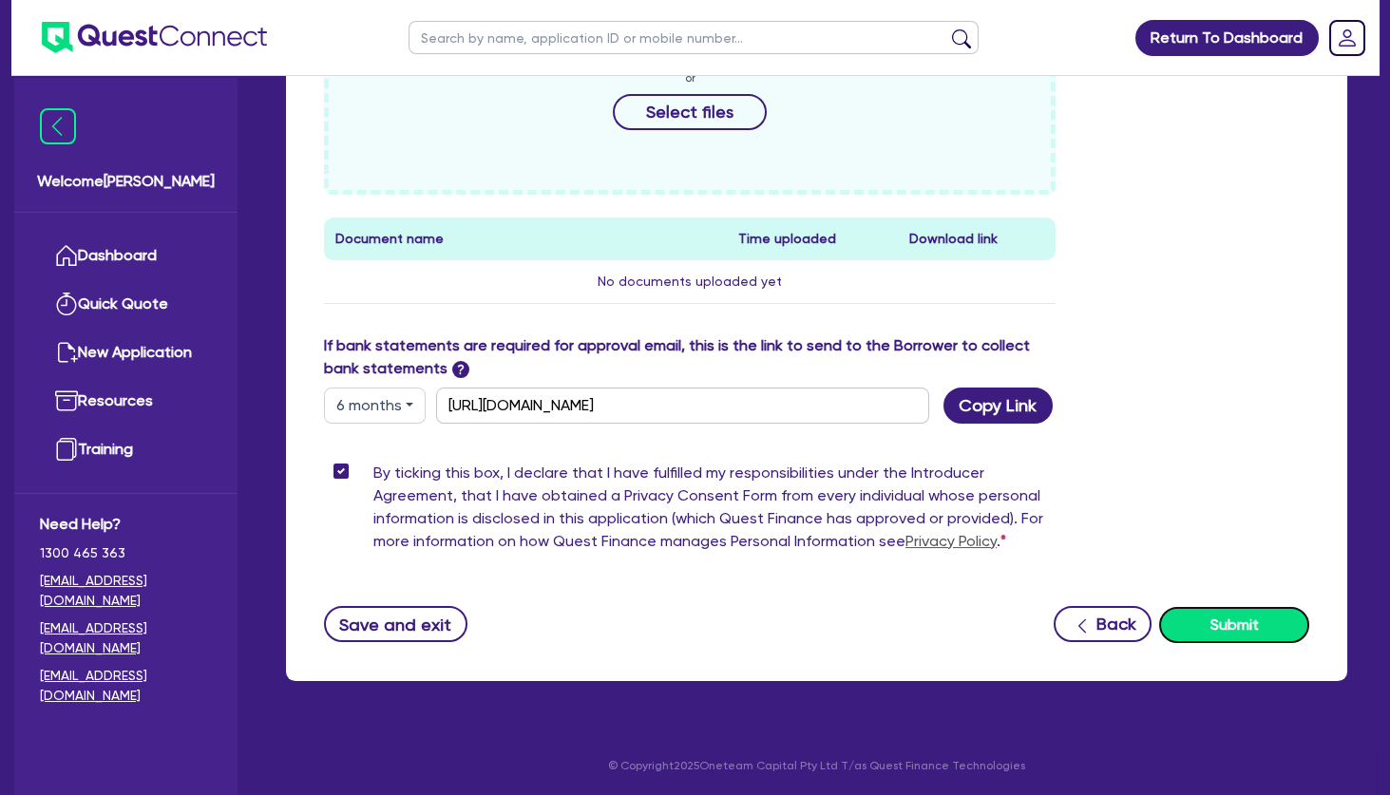
click at [1237, 621] on button "Submit" at bounding box center [1234, 625] width 150 height 36
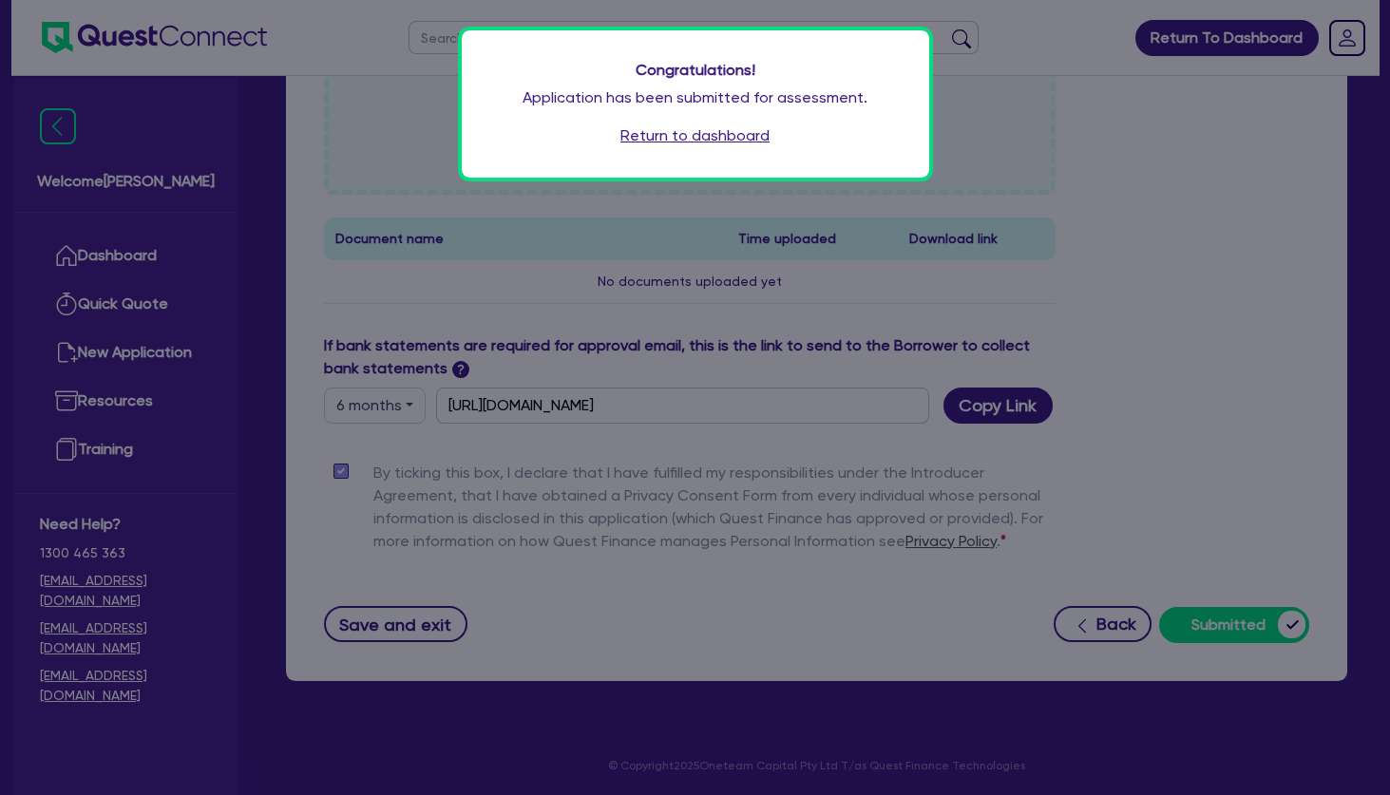
click at [718, 134] on link "Return to dashboard" at bounding box center [694, 135] width 149 height 23
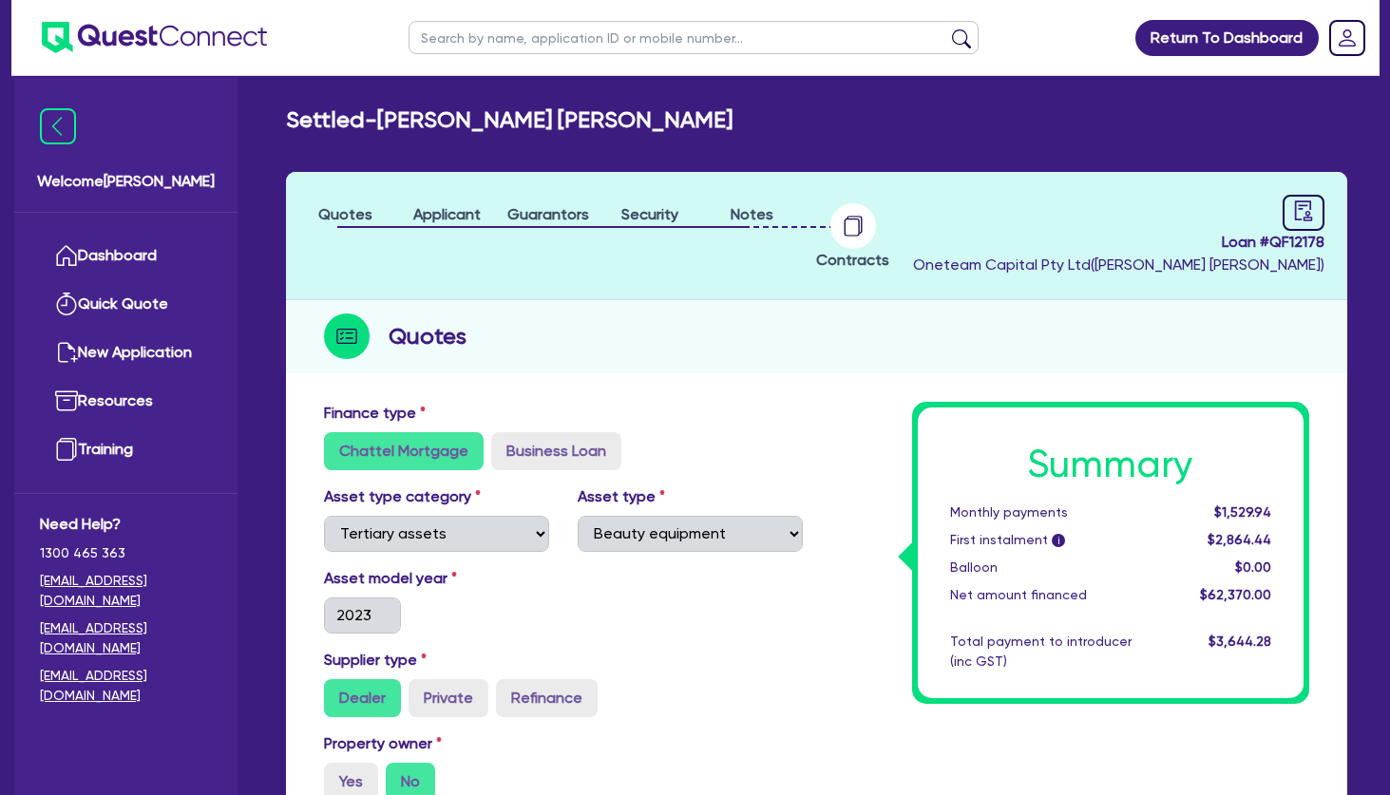
select select "TERTIARY_ASSETS"
select select "BEAUTY_EQUIPMENT"
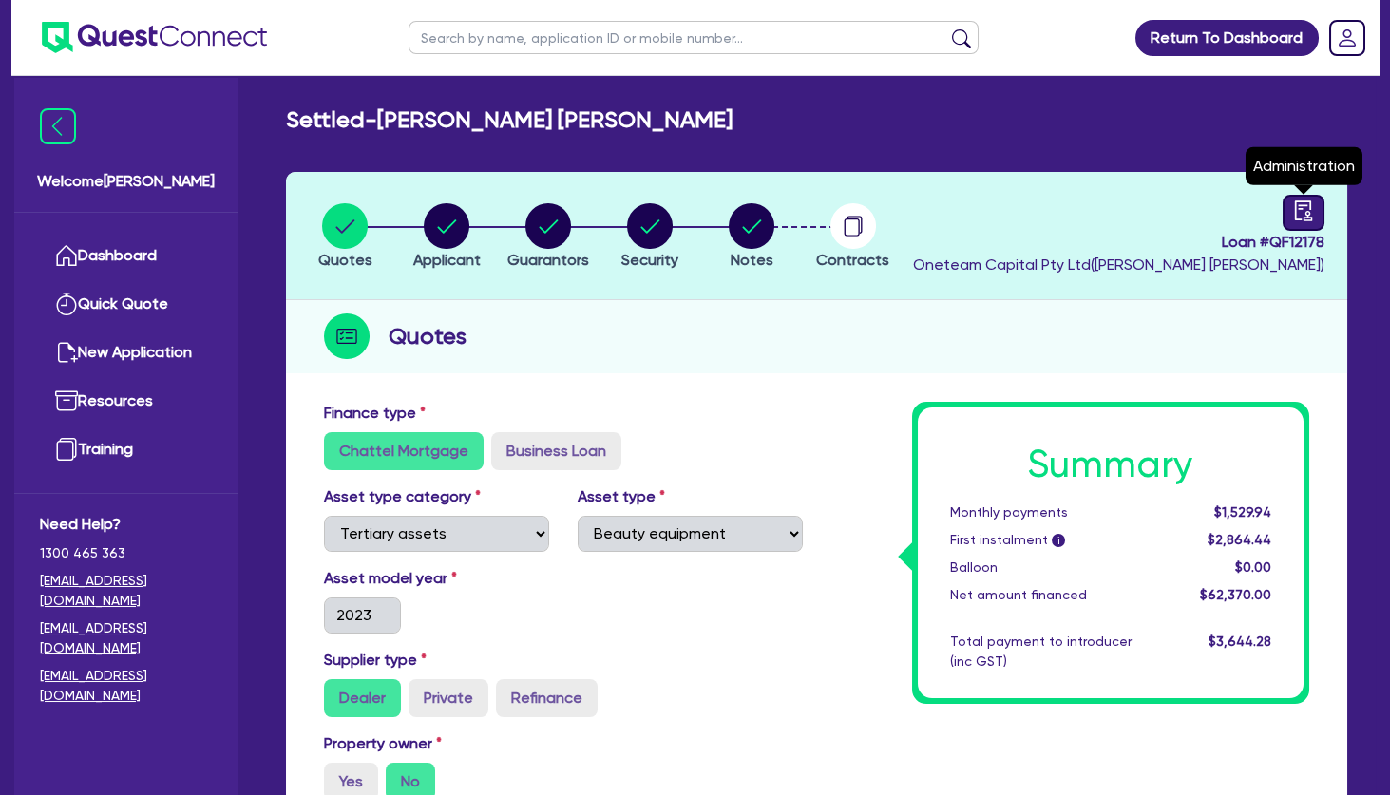
click at [1298, 204] on icon "audit" at bounding box center [1303, 210] width 21 height 21
select select "SETTLED"
select select "Finance One"
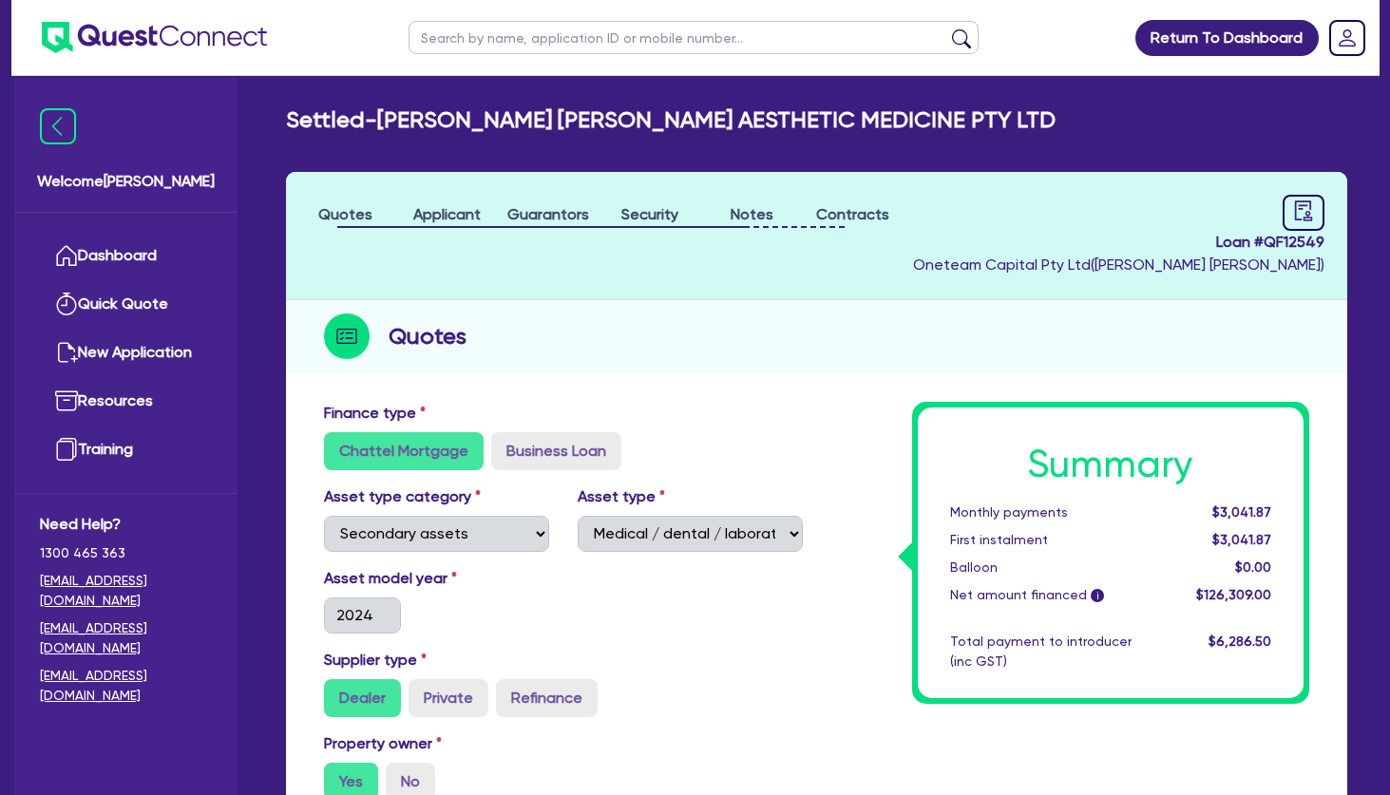
select select "SECONDARY_ASSETS"
select select "MEDICAL_DENTAL_LABORATORY_EQUIPMENT"
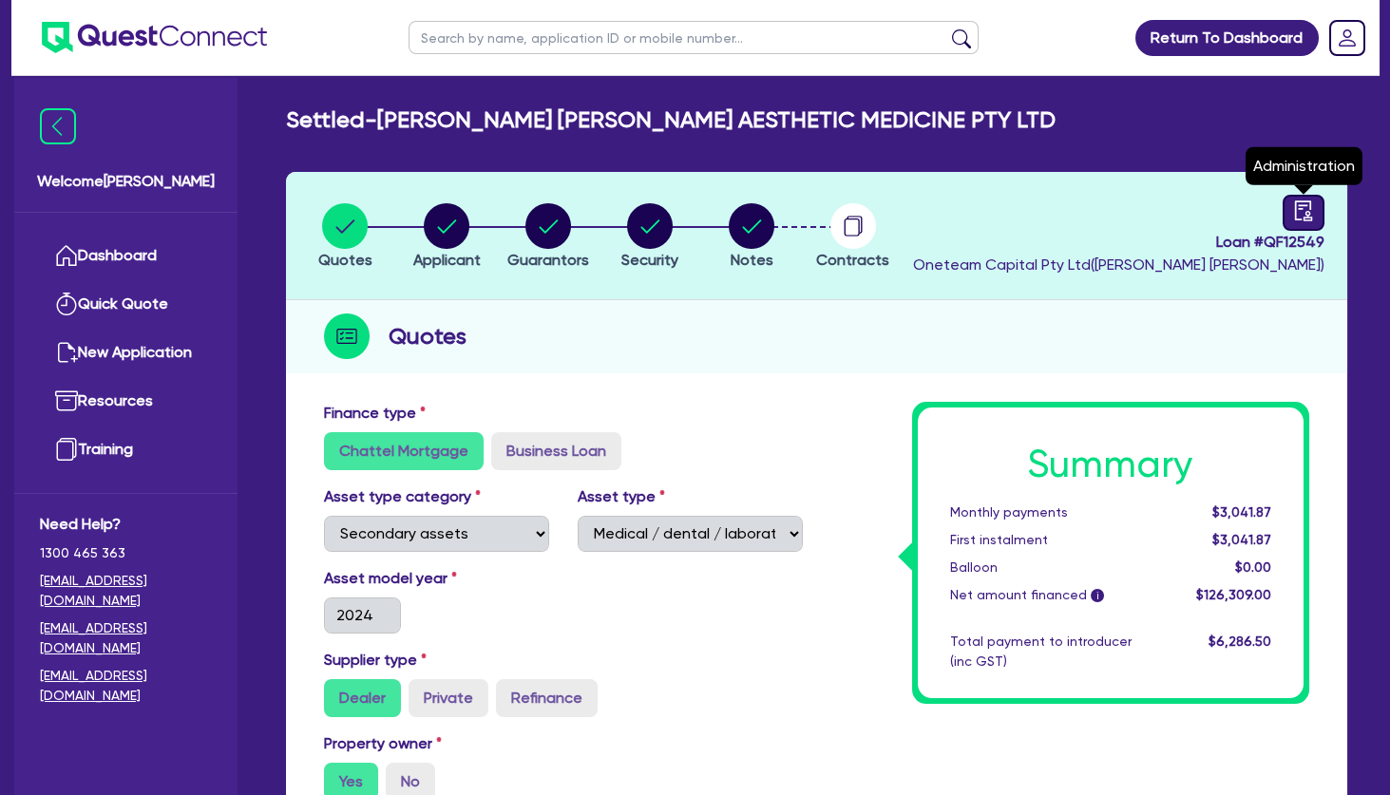
click at [1299, 203] on icon "audit" at bounding box center [1303, 210] width 21 height 21
select select "SETTLED"
select select "Dynamoney"
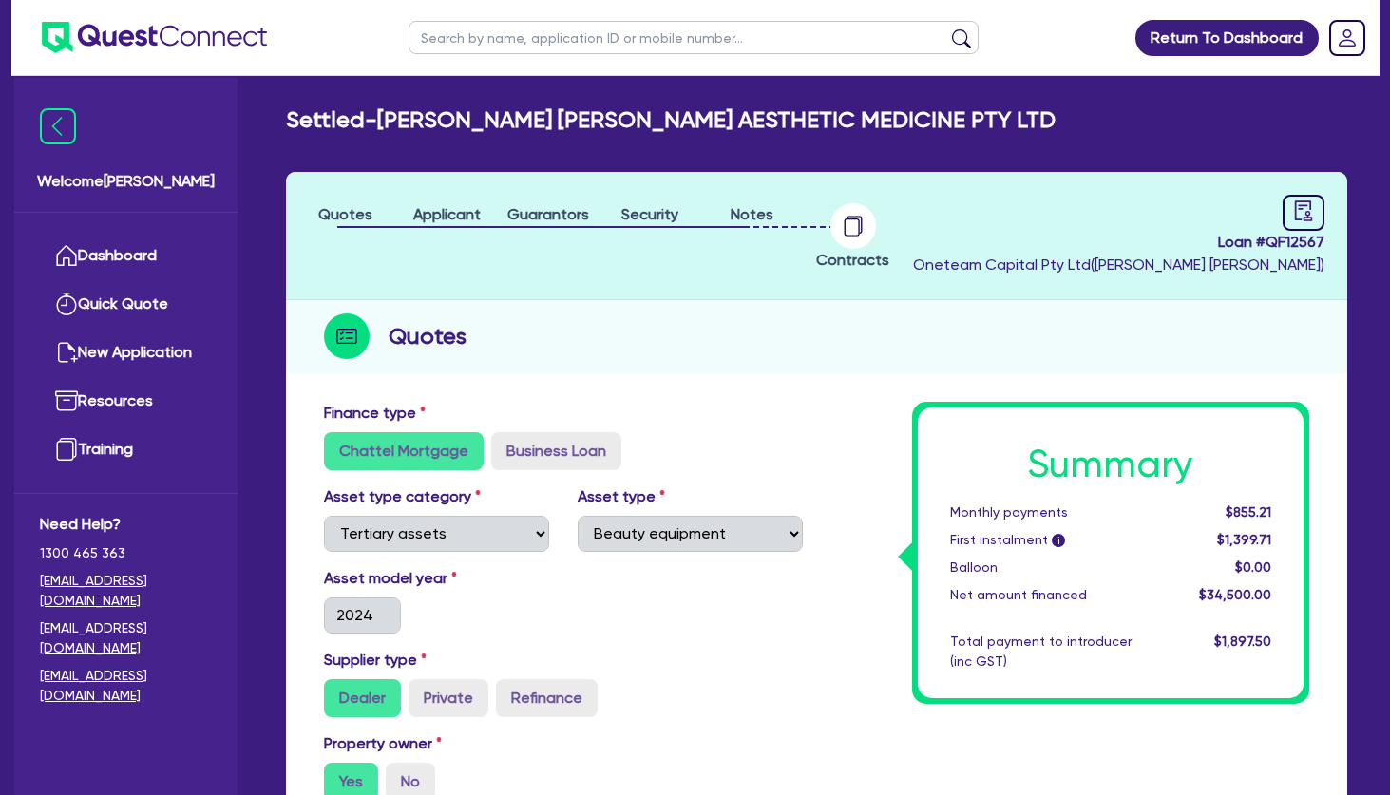
select select "TERTIARY_ASSETS"
select select "BEAUTY_EQUIPMENT"
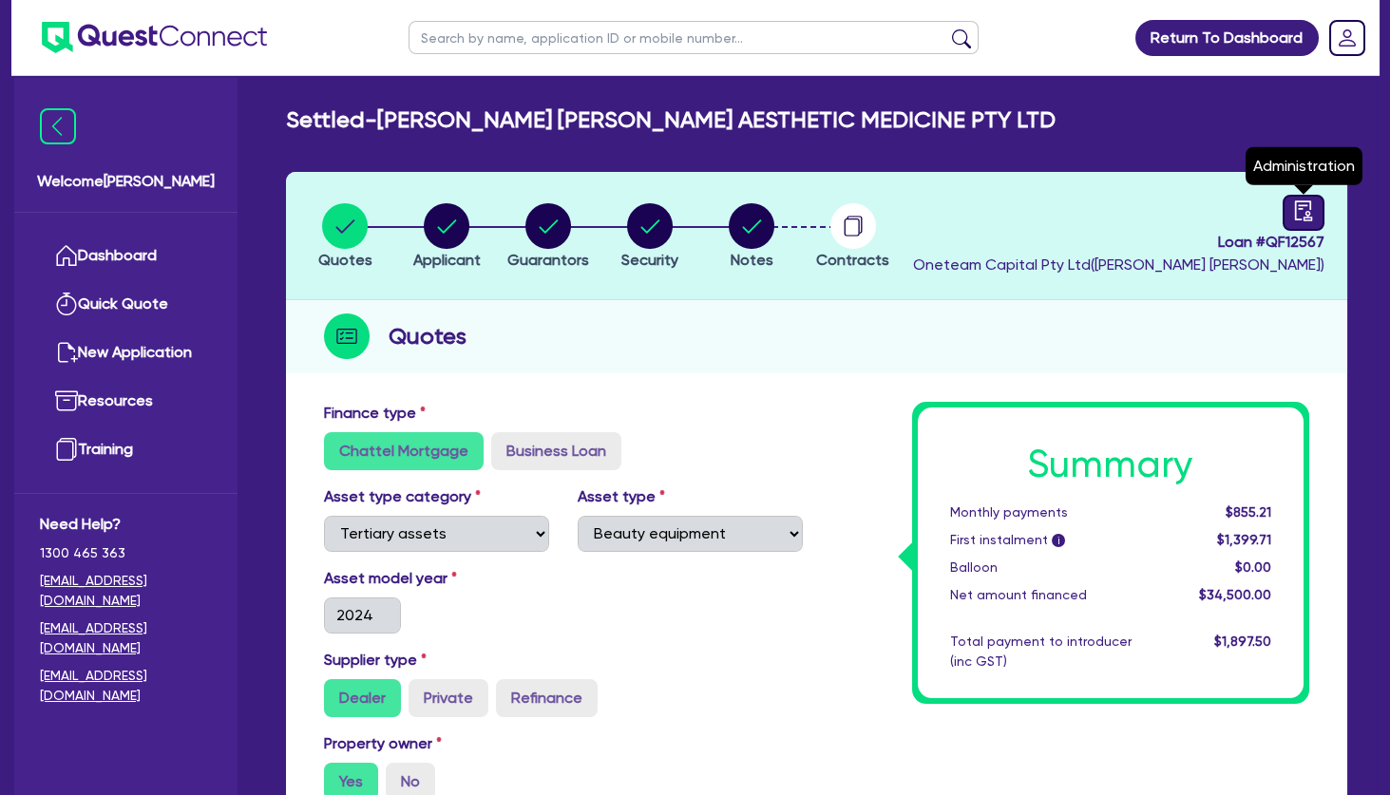
click at [1292, 212] on link at bounding box center [1303, 213] width 42 height 36
select select "SETTLED"
select select "Shift"
select select "TERTIARY_ASSETS"
select select "BEAUTY_EQUIPMENT"
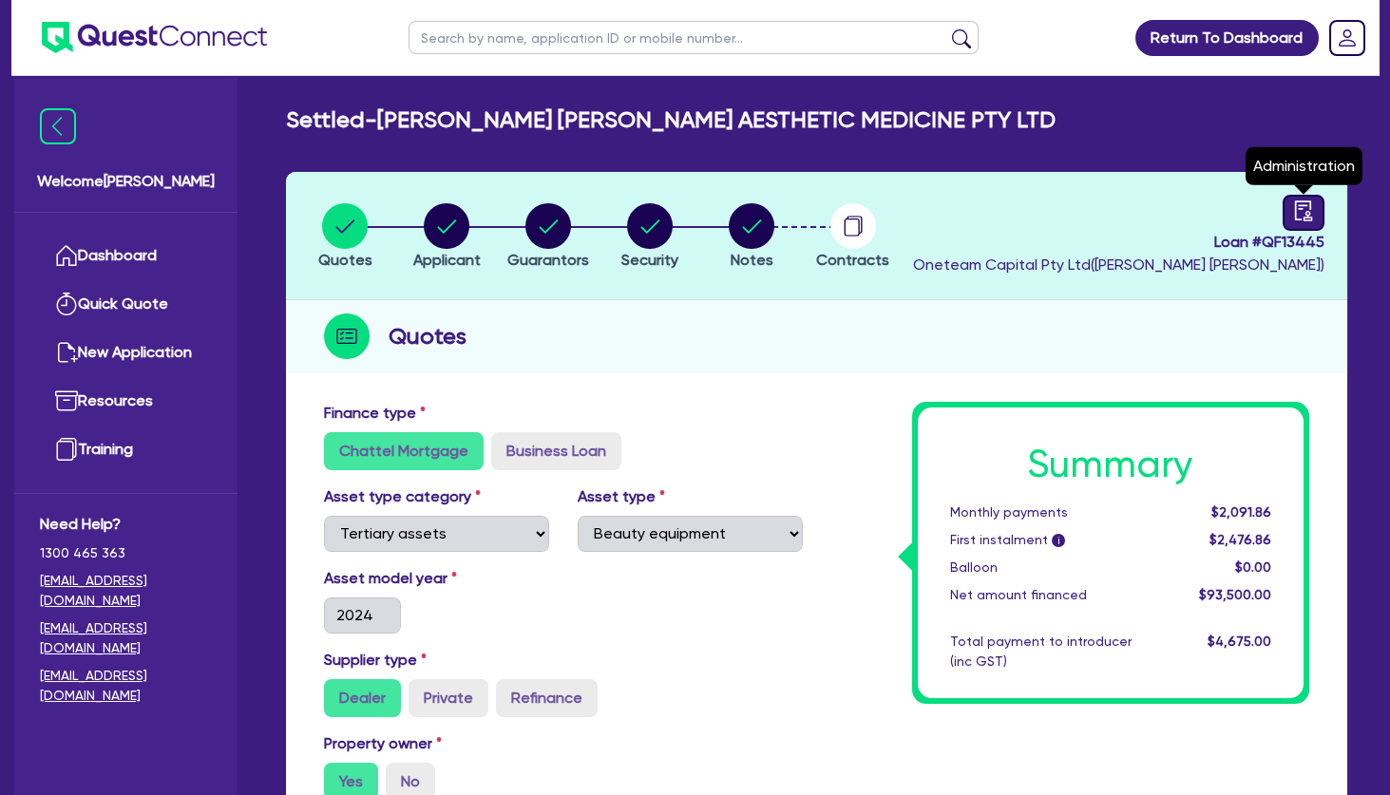
click at [1301, 210] on icon "audit" at bounding box center [1303, 210] width 21 height 21
select select "SETTLED"
select select "[PERSON_NAME]"
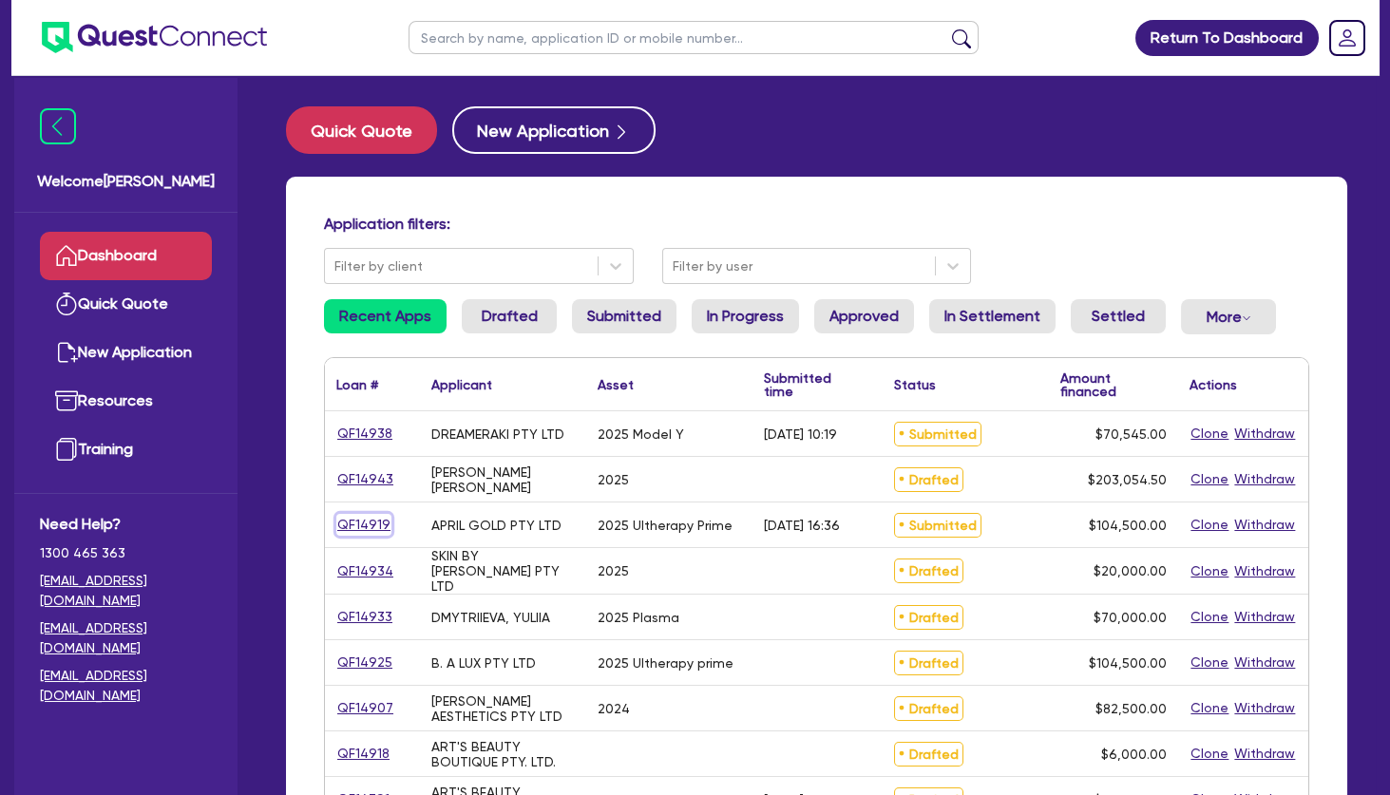
click at [361, 521] on link "QF14919" at bounding box center [363, 525] width 55 height 22
select select "TERTIARY_ASSETS"
select select "BEAUTY_EQUIPMENT"
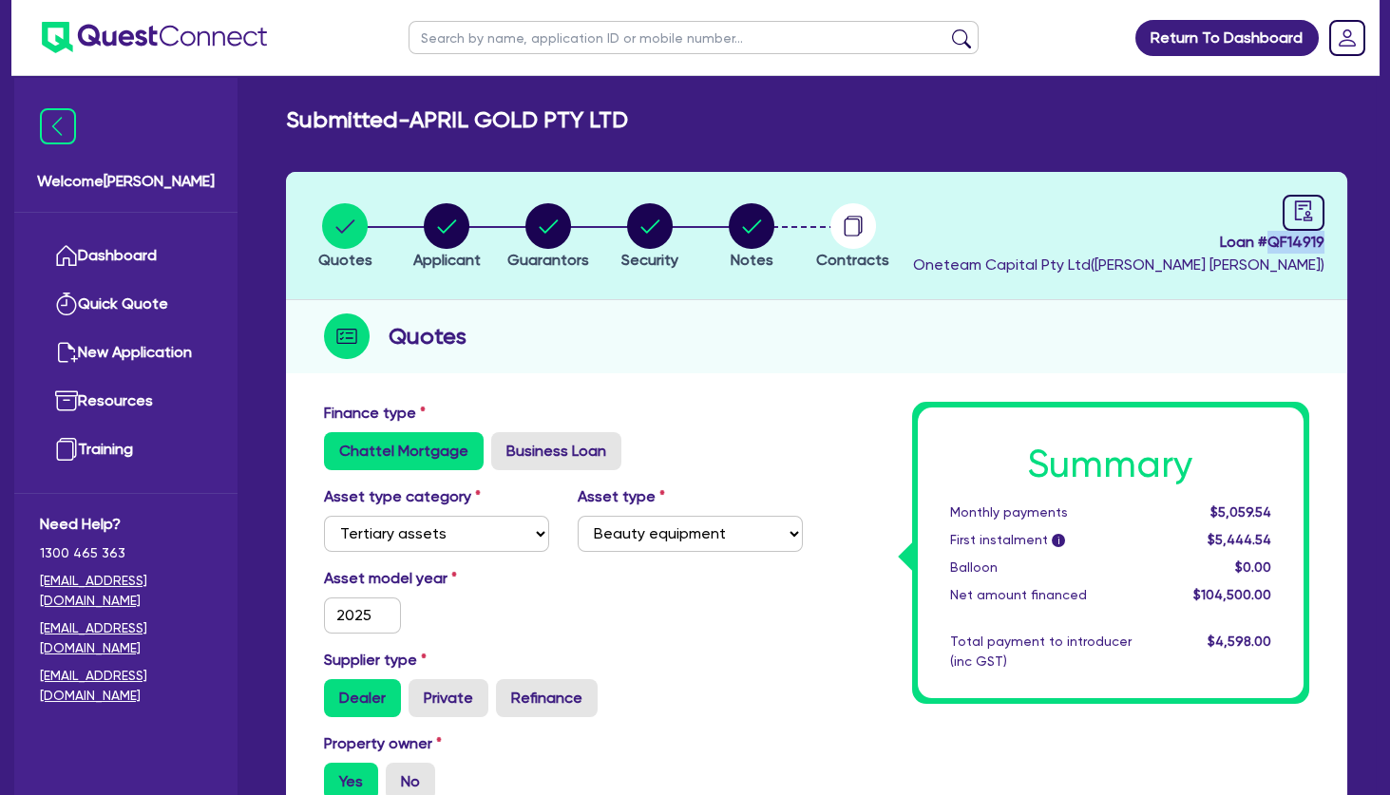
drag, startPoint x: 1337, startPoint y: 240, endPoint x: 1268, endPoint y: 246, distance: 68.6
click at [1268, 246] on header "Quotes Applicant [GEOGRAPHIC_DATA] Security Notes Contracts Loan # QF14919 Onet…" at bounding box center [816, 236] width 1061 height 128
copy span "QF14919"
click at [1294, 209] on icon "audit" at bounding box center [1303, 210] width 21 height 21
select select "SUBMITTED_NEW"
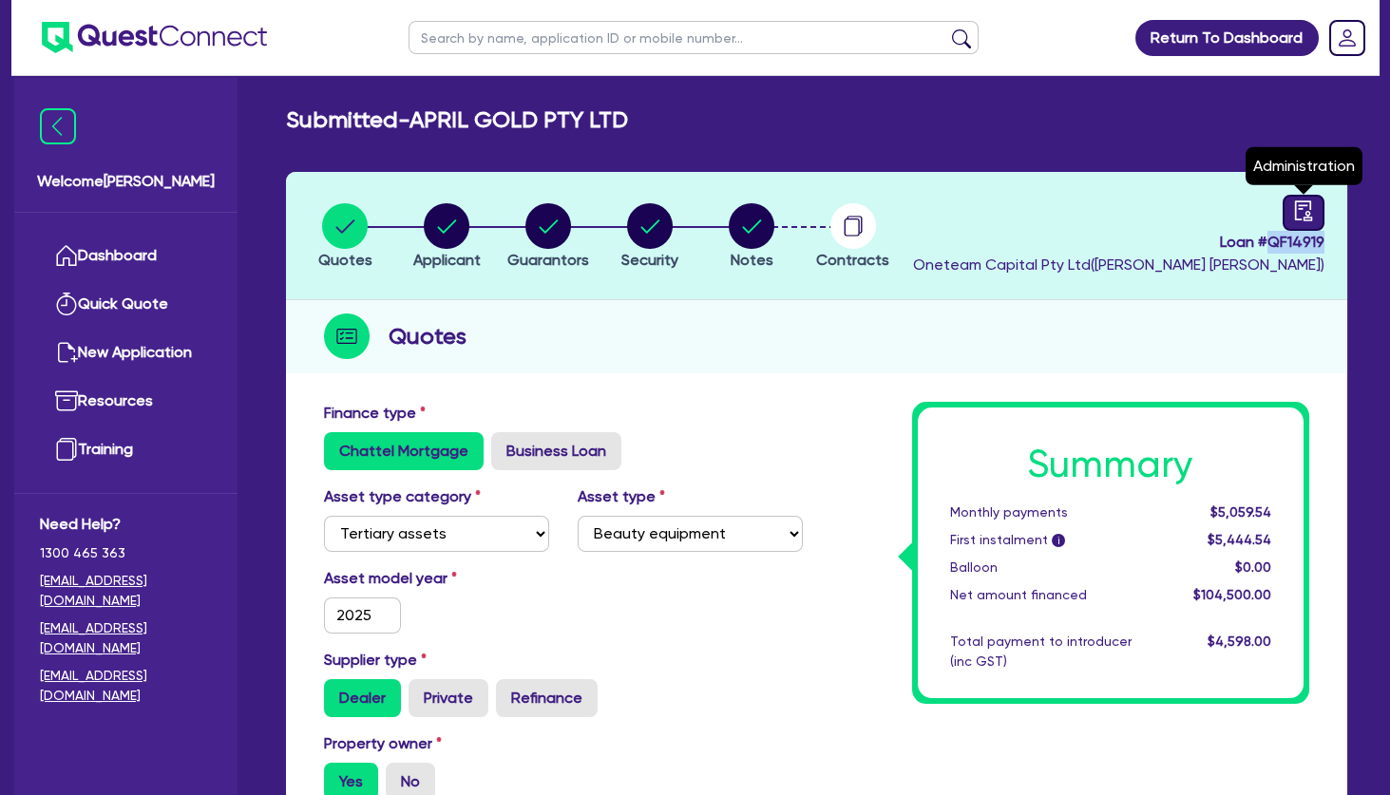
select select "Other"
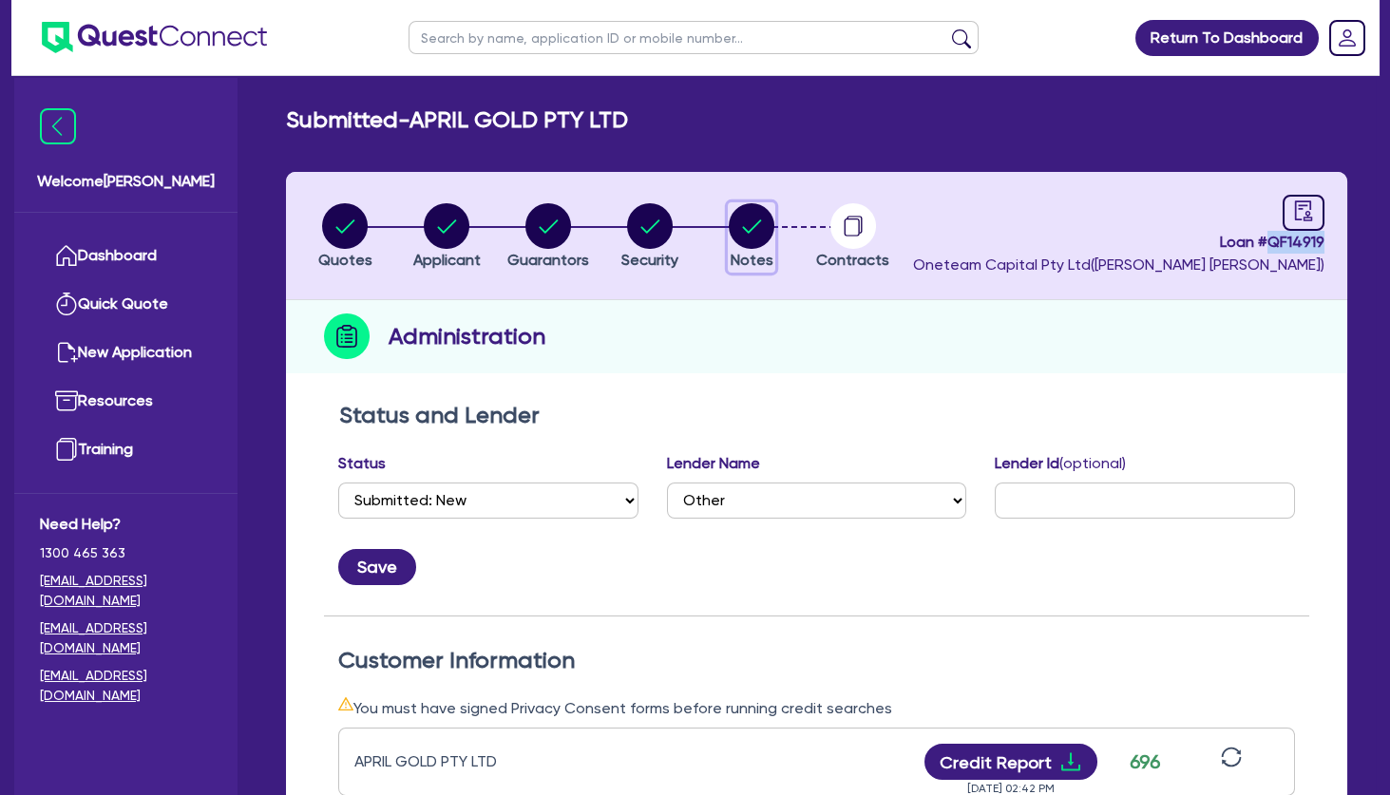
click at [762, 227] on circle "button" at bounding box center [752, 226] width 46 height 46
select select "Other"
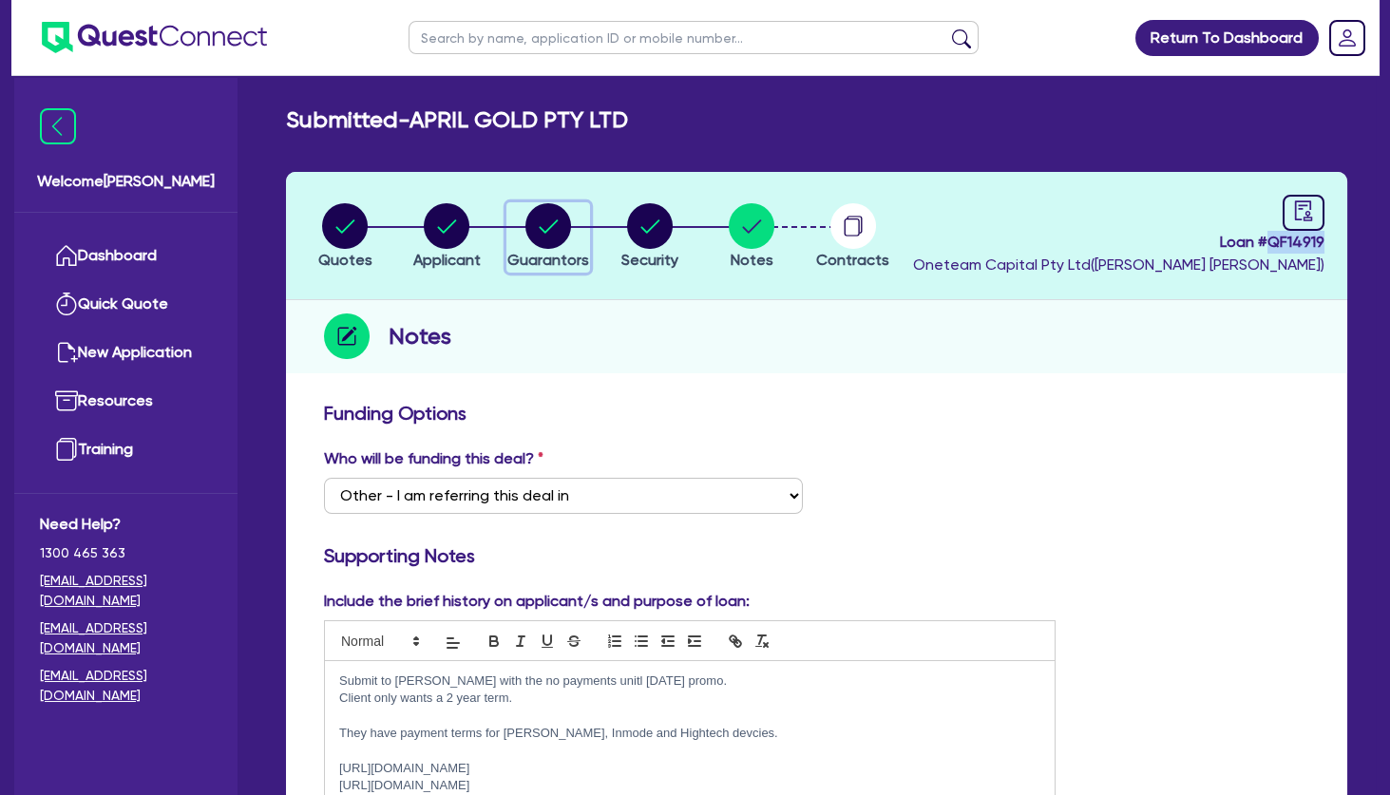
click at [546, 229] on circle "button" at bounding box center [548, 226] width 46 height 46
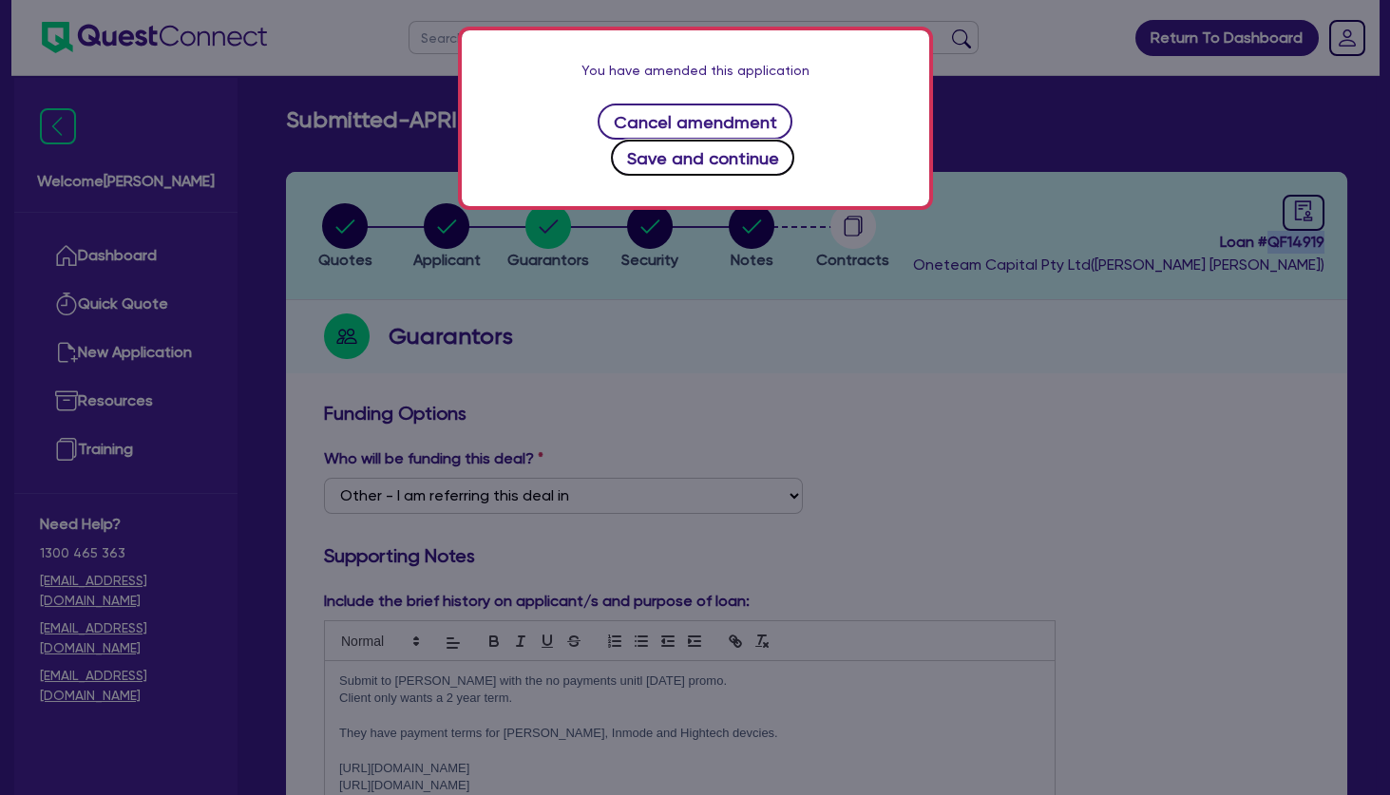
click at [667, 158] on button "Save and continue" at bounding box center [702, 158] width 183 height 36
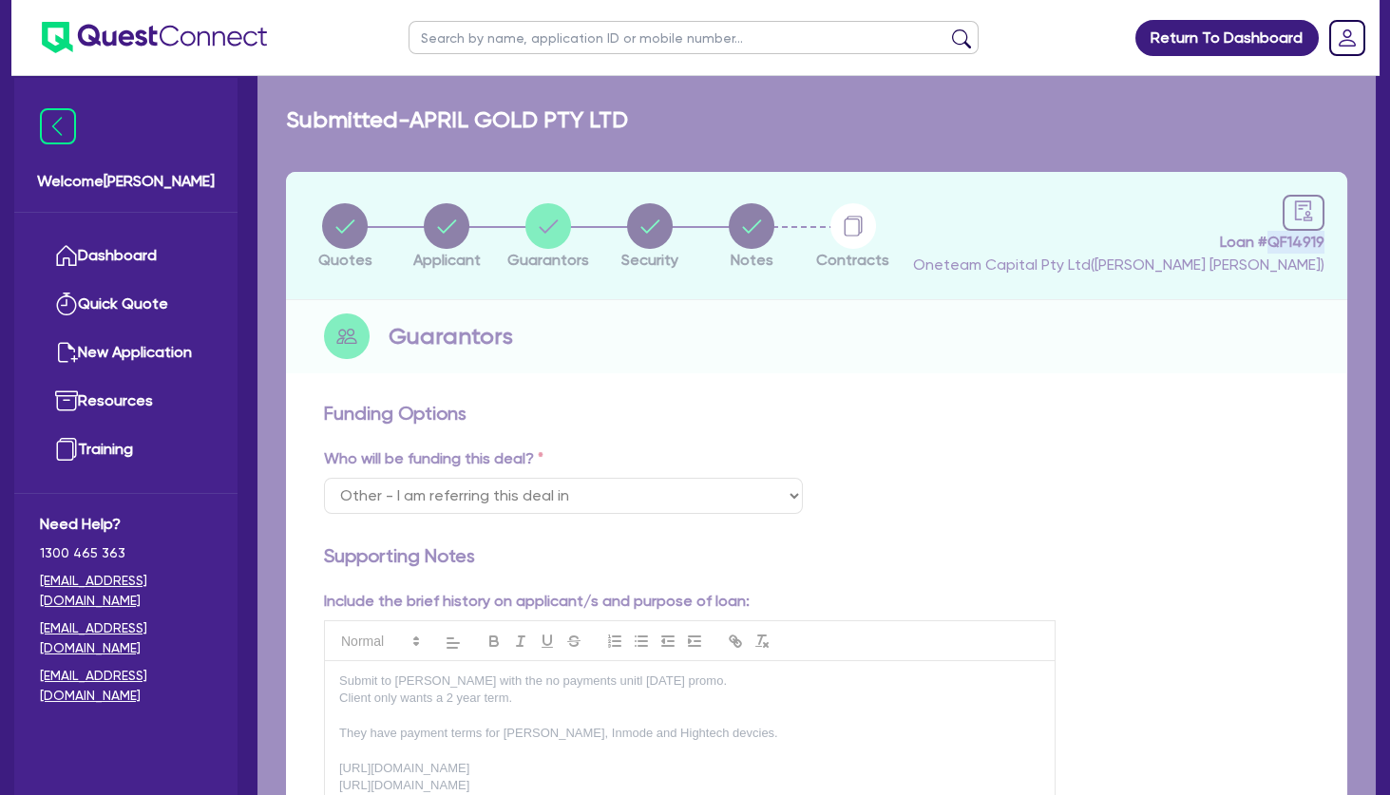
select select "MRS"
select select "VIC"
select select "DE_FACTO"
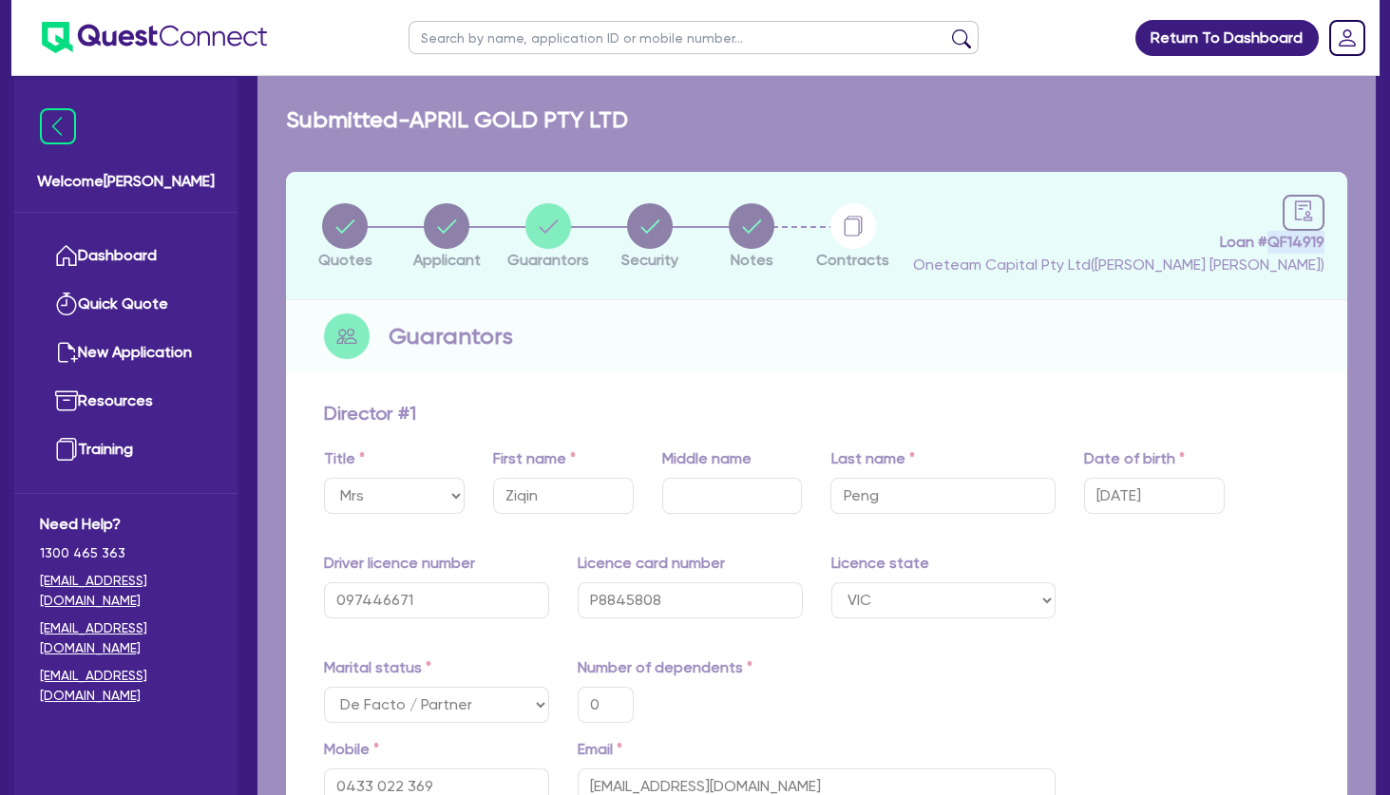
type input "0"
type input "0433 022 369"
